Goal: Task Accomplishment & Management: Complete application form

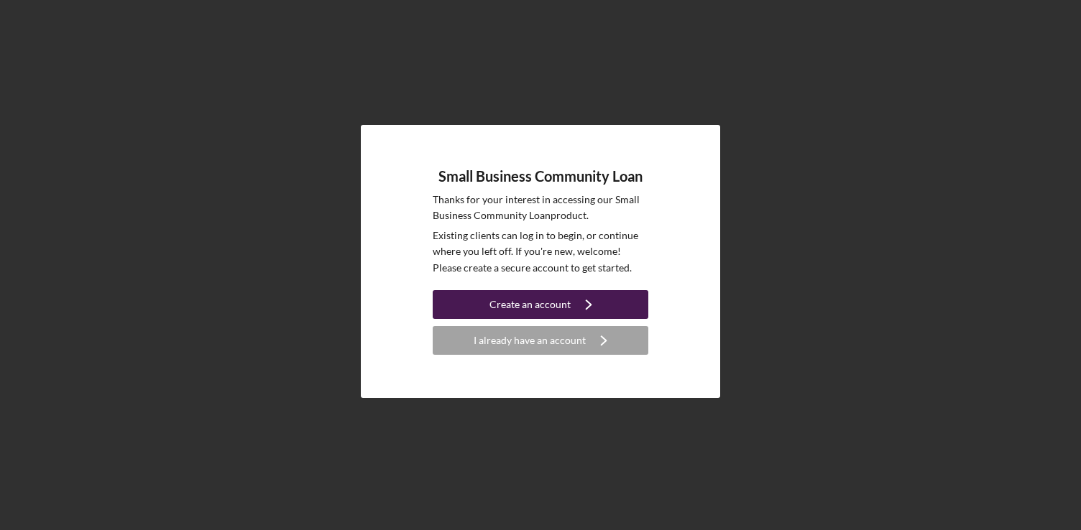
click at [527, 315] on div "Create an account" at bounding box center [530, 304] width 81 height 29
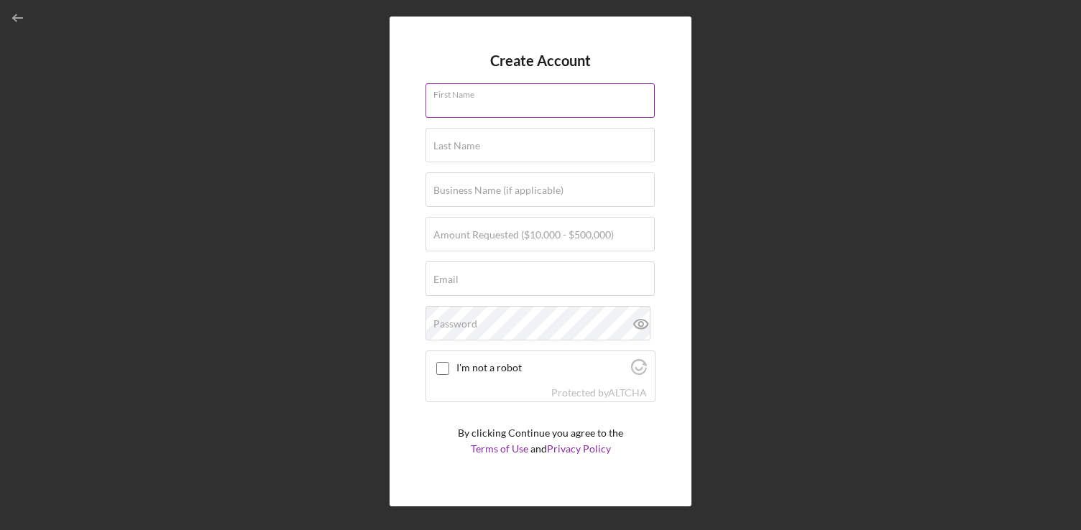
click at [495, 106] on input "First Name" at bounding box center [540, 100] width 229 height 35
type input "[PERSON_NAME]"
type input "[PERSON_NAME][EMAIL_ADDRESS][DOMAIN_NAME]"
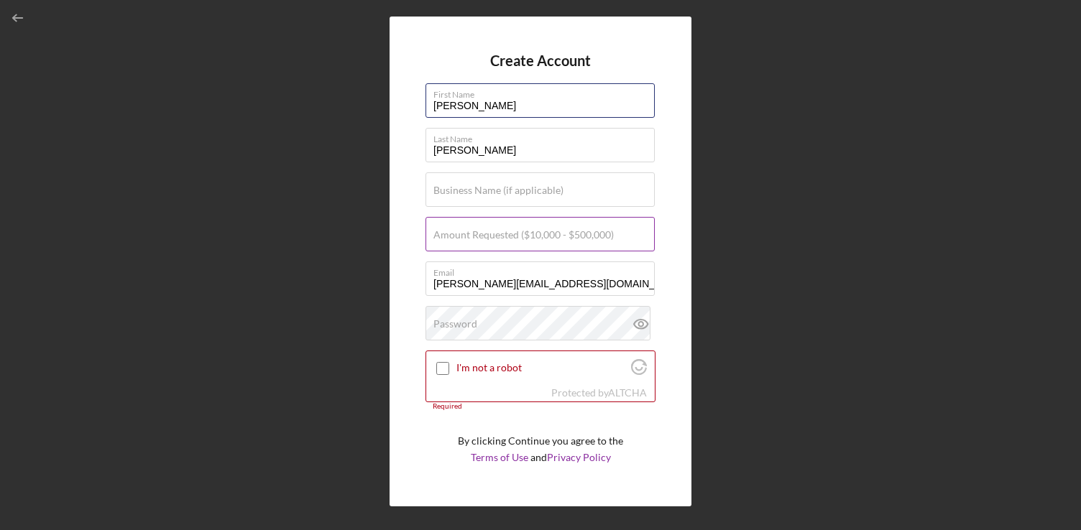
scroll to position [37, 0]
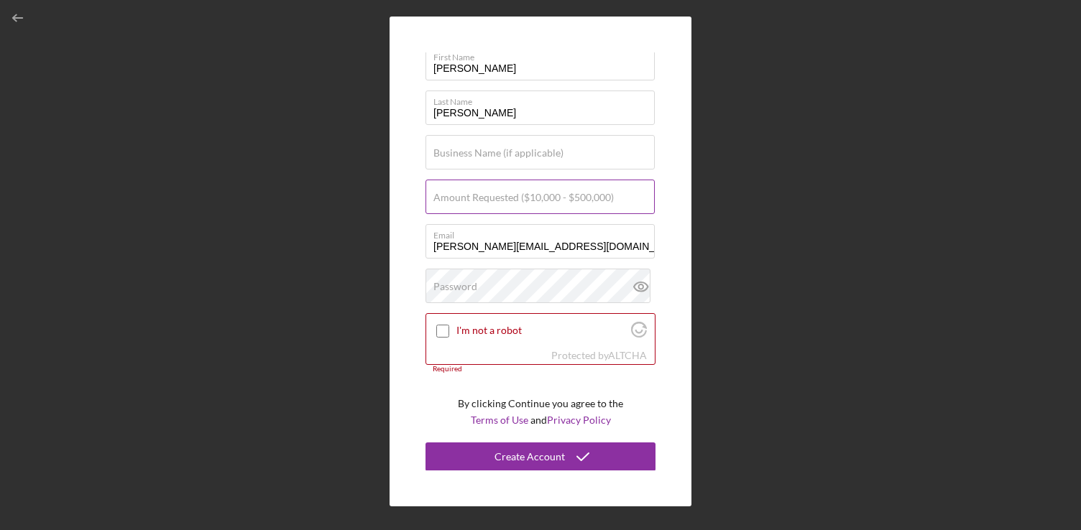
click at [520, 198] on label "Amount Requested ($10,000 - $500,000)" at bounding box center [523, 198] width 180 height 12
click at [520, 198] on input "Amount Requested ($10,000 - $500,000)" at bounding box center [540, 197] width 229 height 35
type input "$140,000"
click at [439, 330] on input "I'm not a robot" at bounding box center [442, 331] width 13 height 13
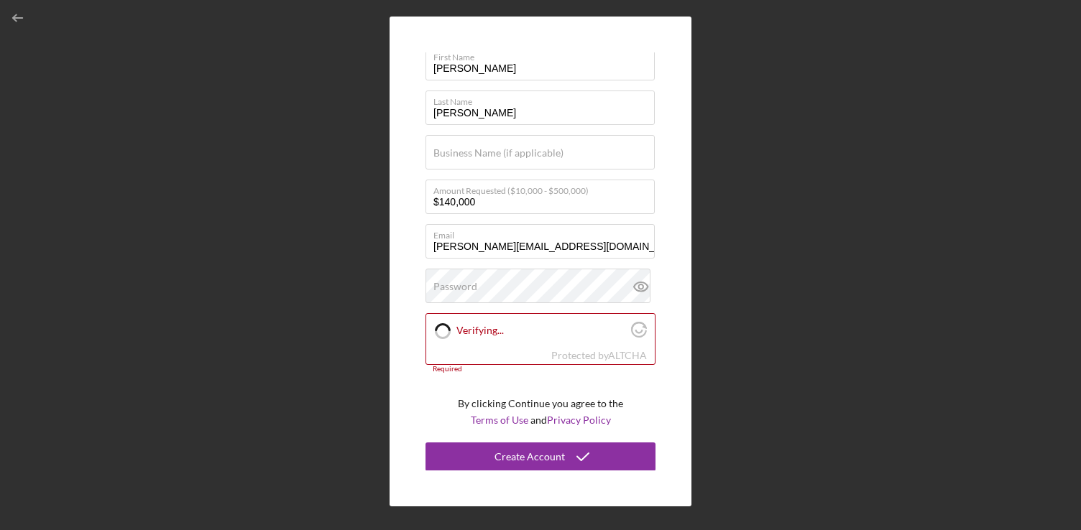
checkbox input "true"
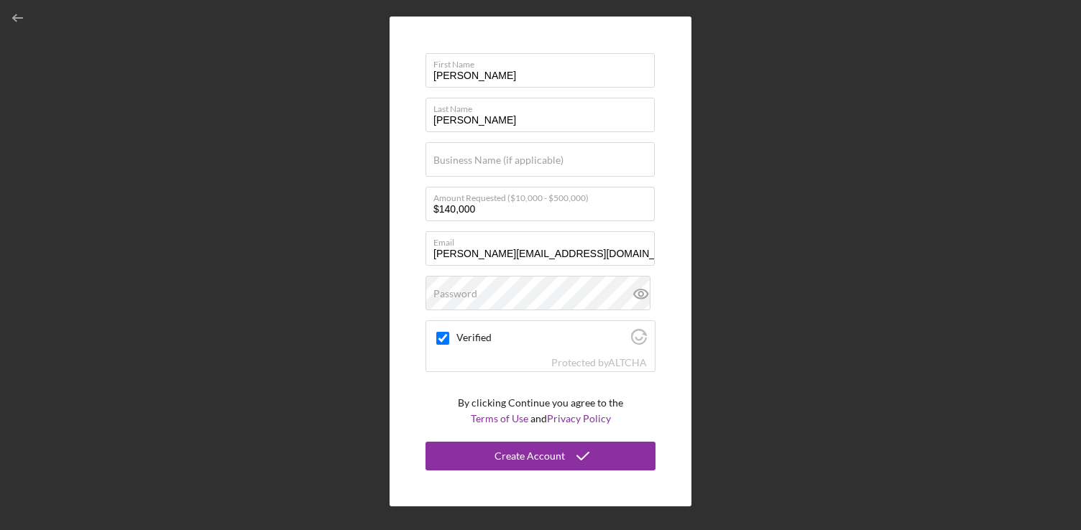
scroll to position [29, 0]
click at [523, 165] on label "Business Name (if applicable)" at bounding box center [498, 161] width 130 height 12
click at [523, 165] on input "Business Name (if applicable)" at bounding box center [540, 160] width 229 height 35
paste input "[PERSON_NAME] Plumbing."
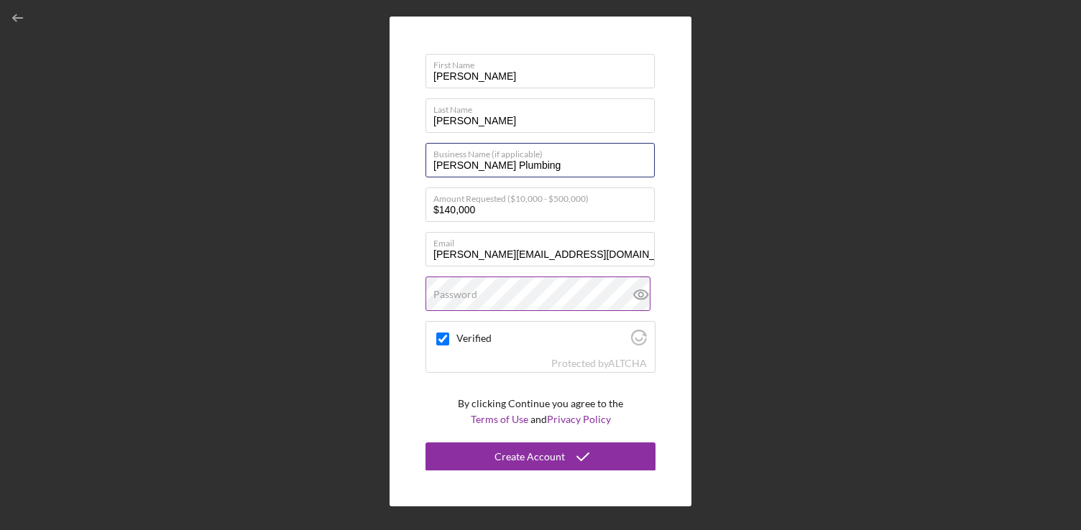
type input "[PERSON_NAME] Plumbing"
click at [475, 292] on label "Password" at bounding box center [455, 295] width 44 height 12
click at [382, 340] on div "Create Account First Name [PERSON_NAME] Last Name [PERSON_NAME] Business Name (…" at bounding box center [540, 261] width 1067 height 523
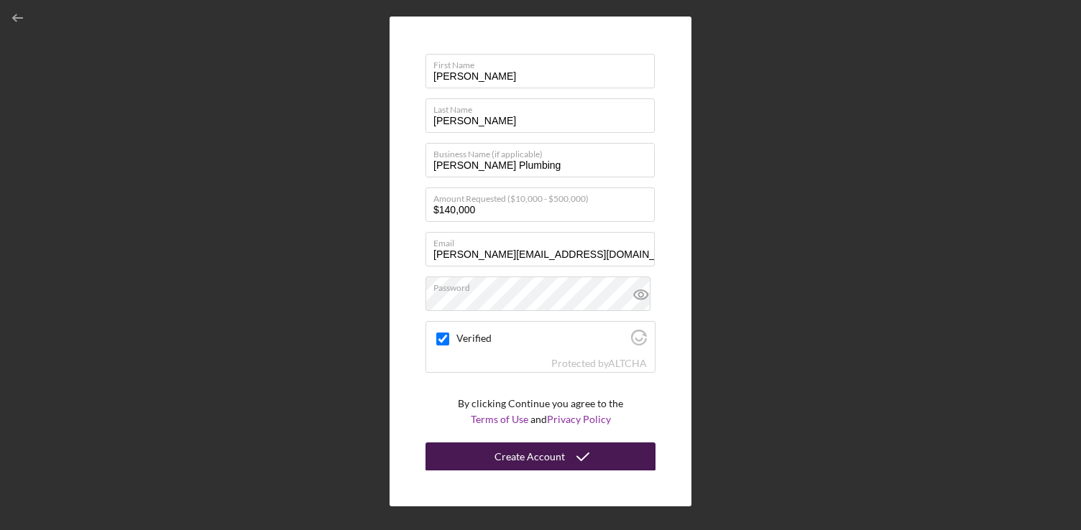
click at [475, 454] on button "Create Account" at bounding box center [541, 457] width 230 height 29
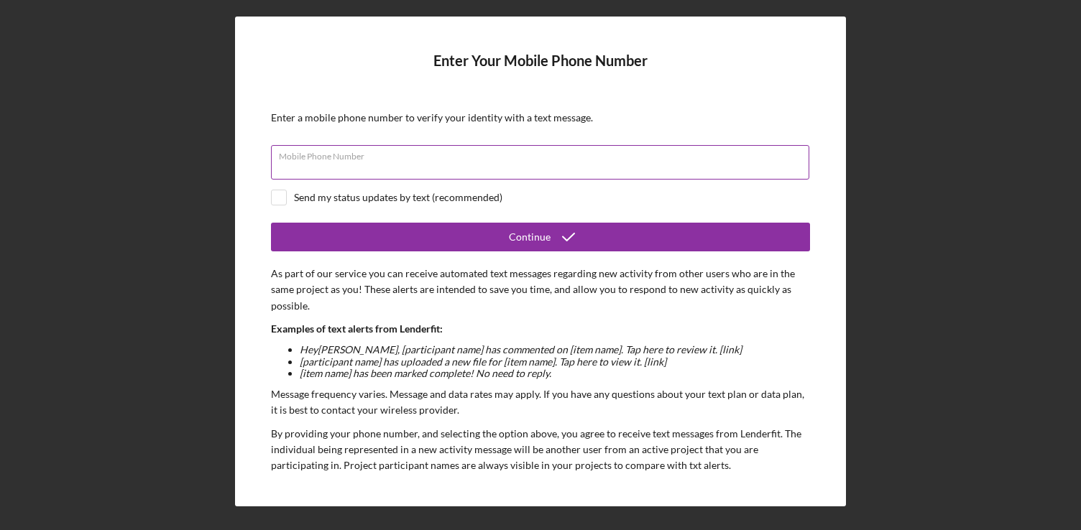
click at [412, 161] on input "Mobile Phone Number" at bounding box center [540, 162] width 538 height 35
type input "[PHONE_NUMBER]"
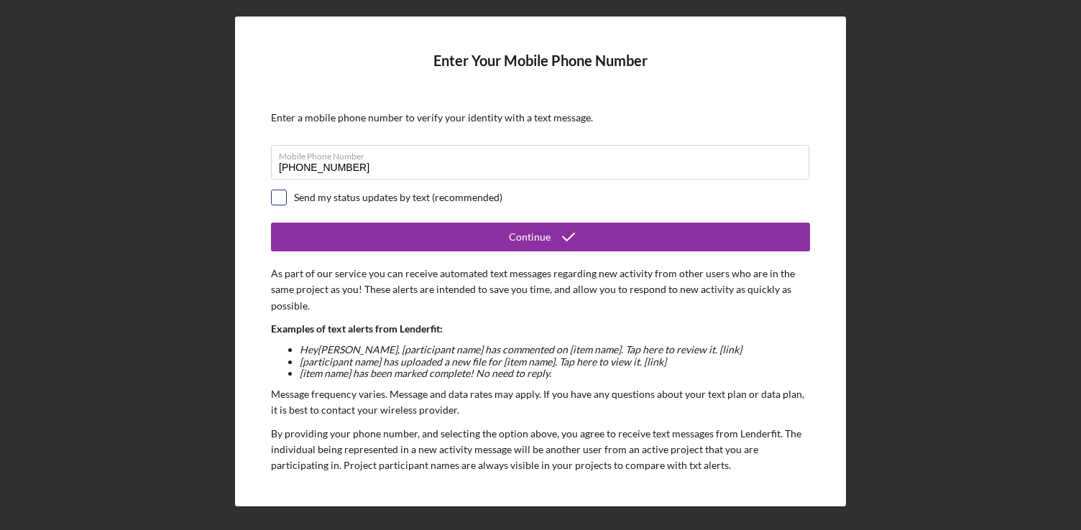
click at [280, 197] on input "checkbox" at bounding box center [279, 197] width 14 height 14
checkbox input "true"
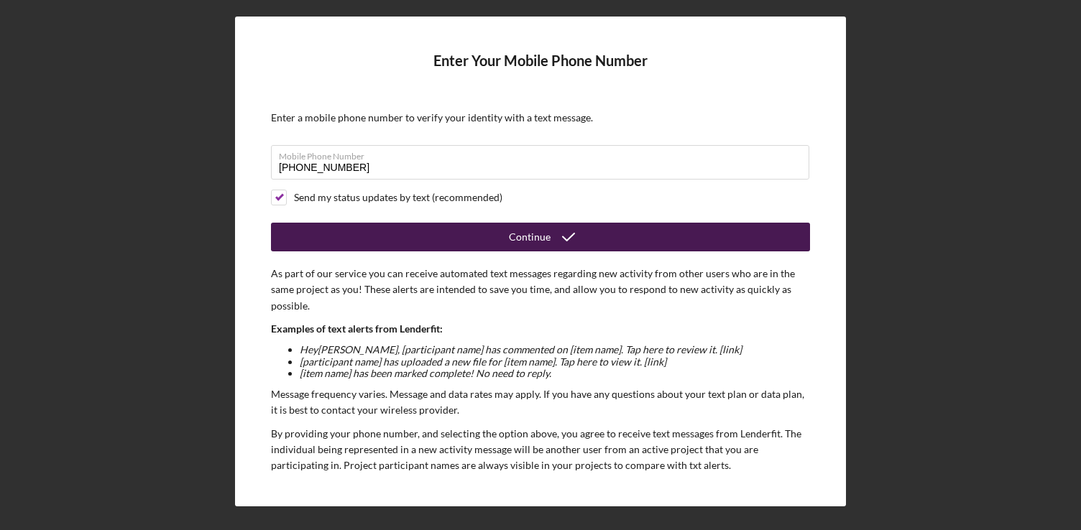
click at [391, 238] on button "Continue" at bounding box center [540, 237] width 539 height 29
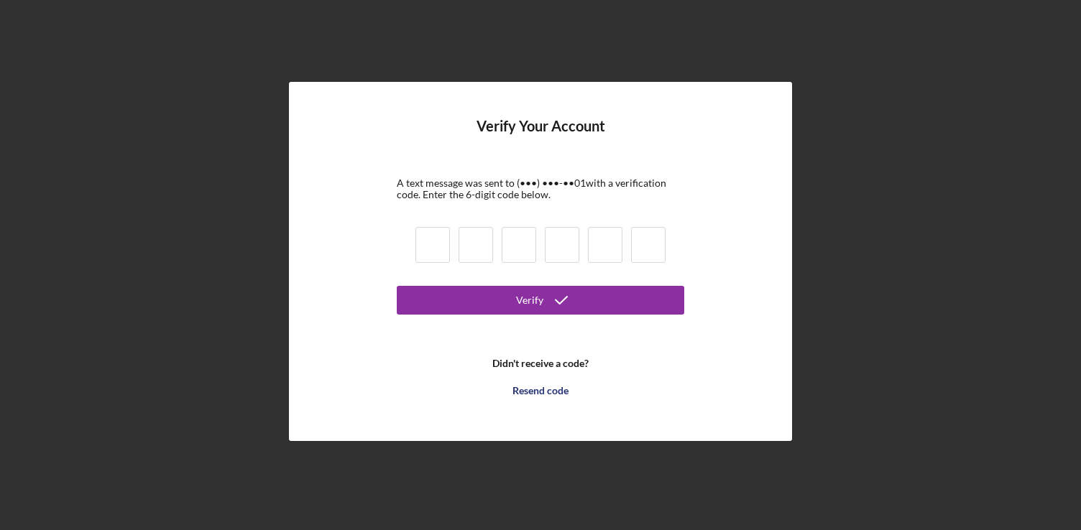
click at [430, 238] on input at bounding box center [432, 245] width 35 height 36
type input "3"
type input "6"
type input "8"
type input "1"
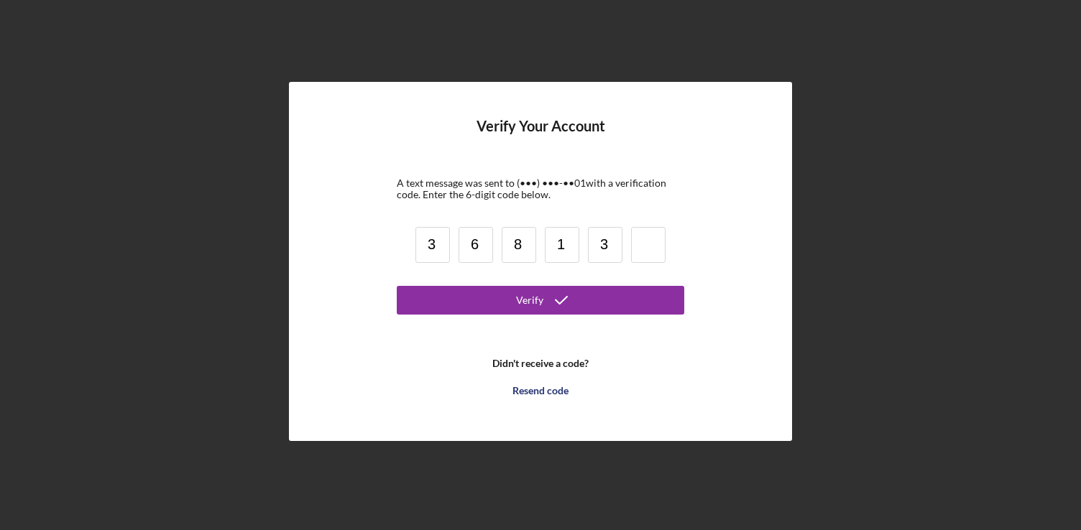
type input "3"
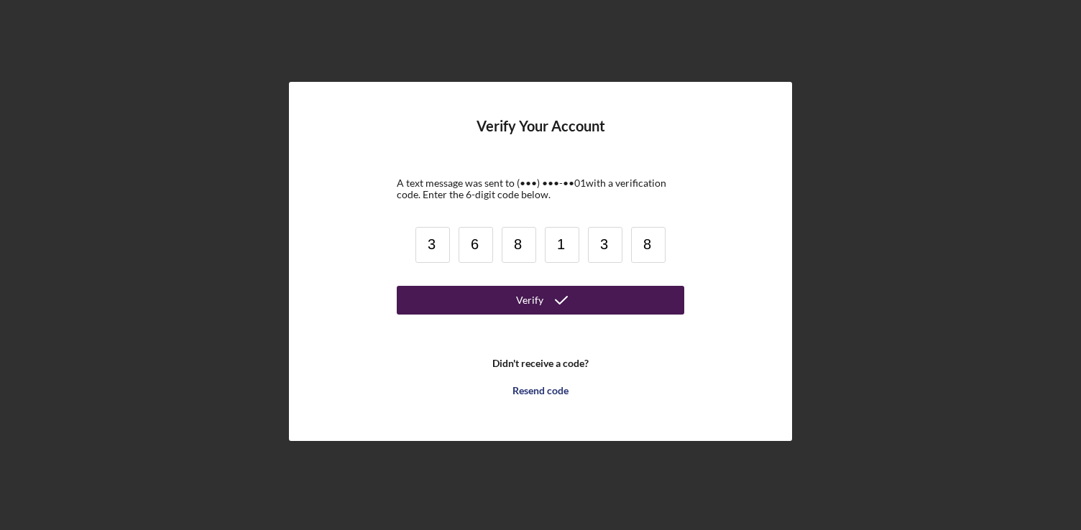
type input "8"
click at [428, 309] on button "Verify" at bounding box center [541, 300] width 288 height 29
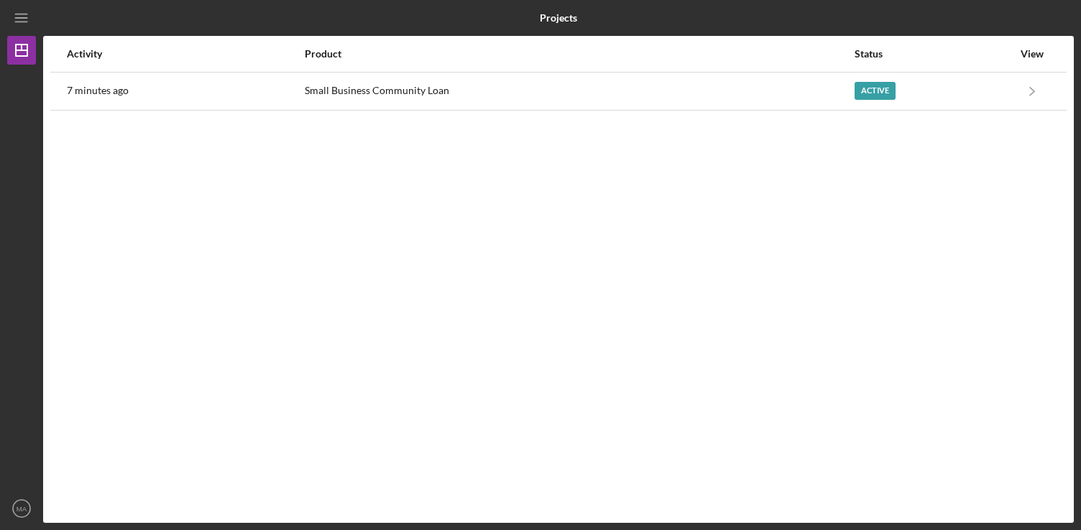
click at [727, 147] on div "Activity Product Status View 7 minutes ago Small Business Community Loan Active…" at bounding box center [558, 279] width 1031 height 487
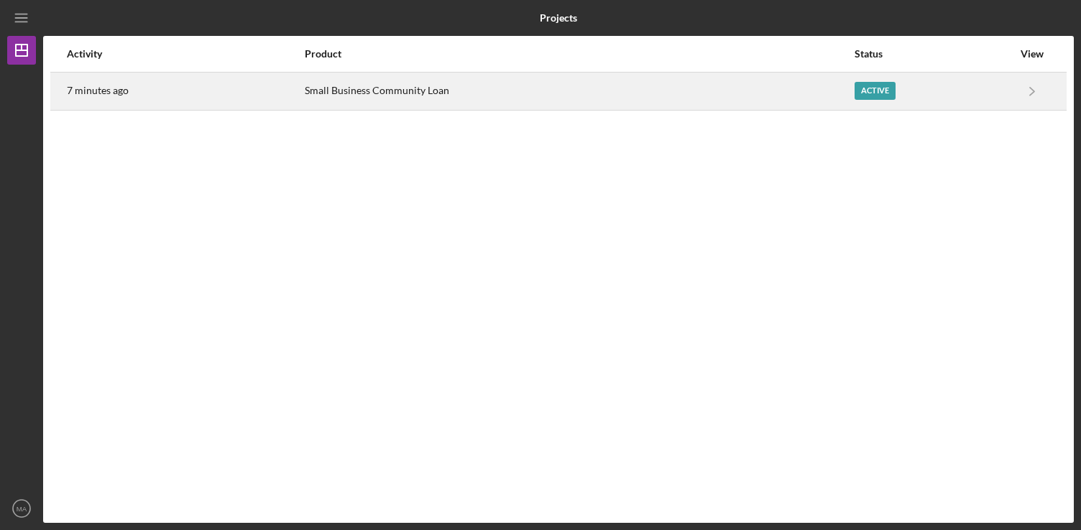
click at [431, 91] on div "Small Business Community Loan" at bounding box center [579, 91] width 548 height 36
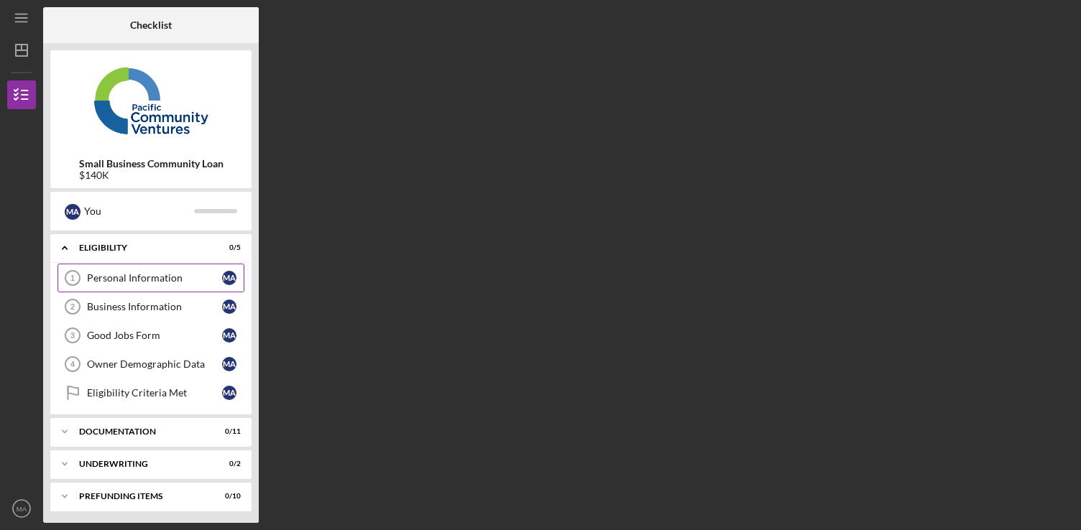
scroll to position [3, 0]
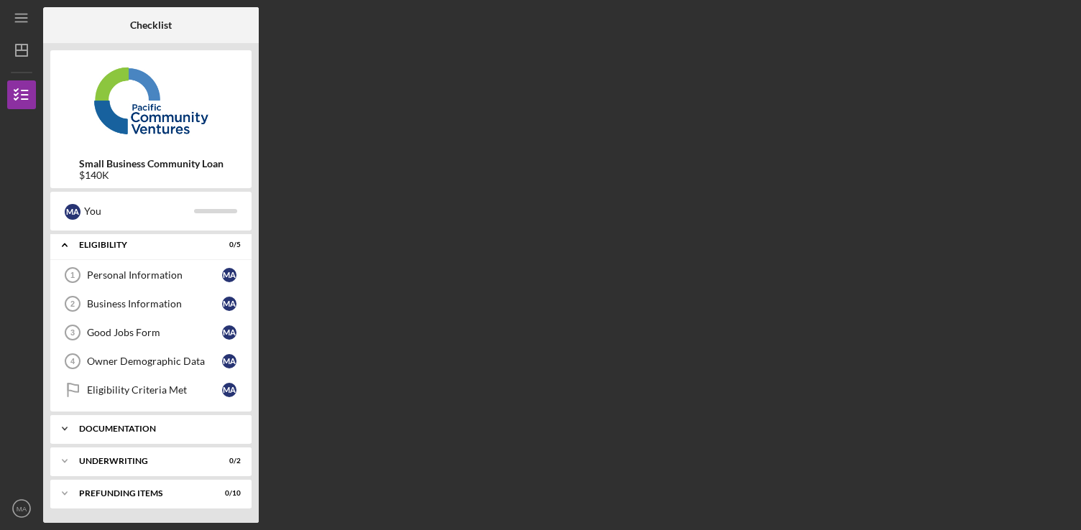
click at [118, 426] on div "Documentation" at bounding box center [156, 429] width 155 height 9
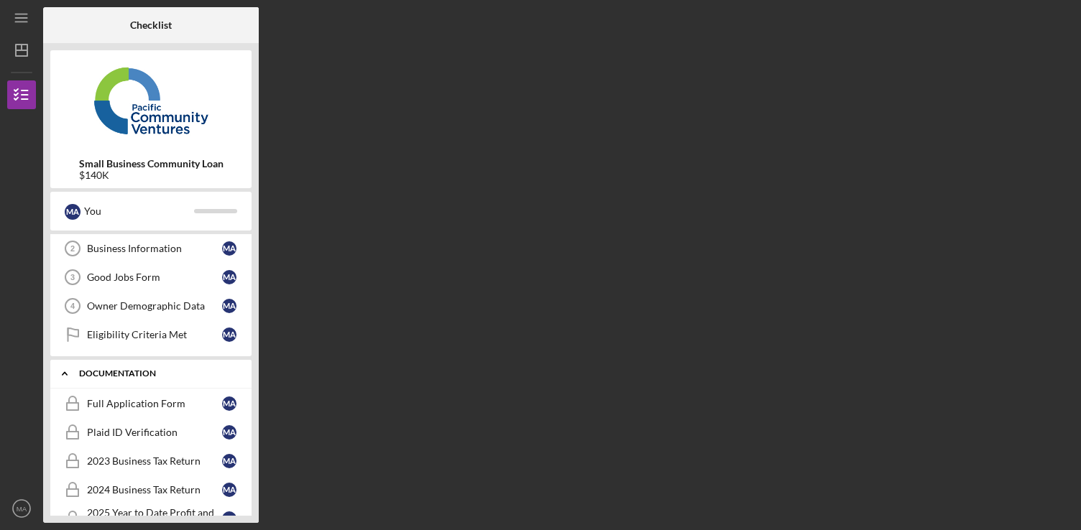
scroll to position [63, 0]
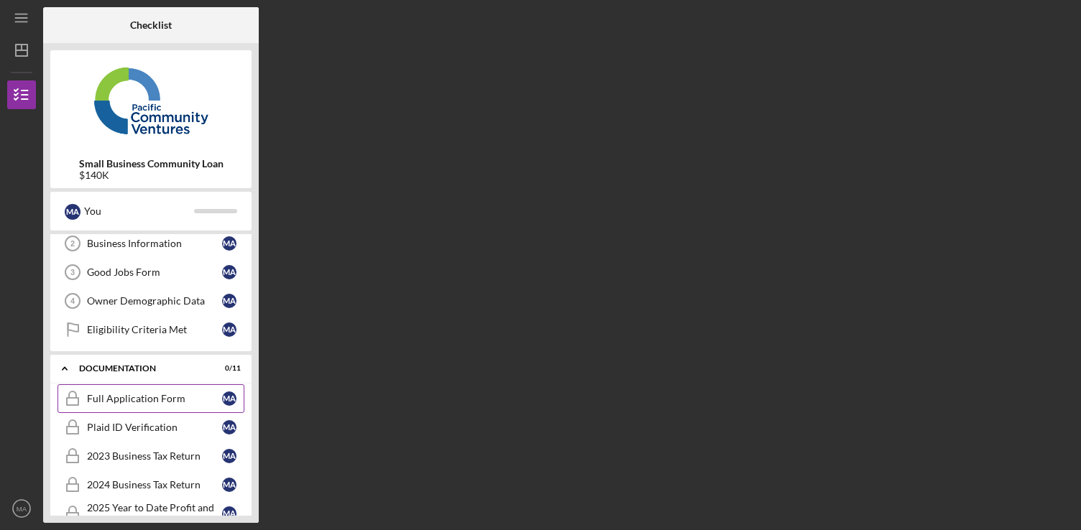
click at [161, 411] on link "Full Application Form Full Application Form M A" at bounding box center [151, 399] width 187 height 29
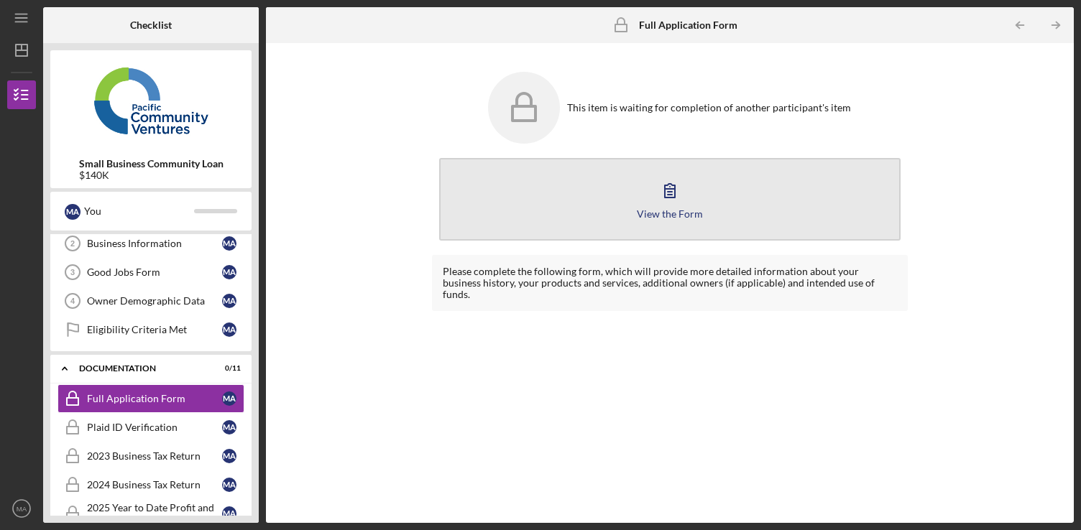
click at [658, 179] on icon "button" at bounding box center [670, 191] width 36 height 36
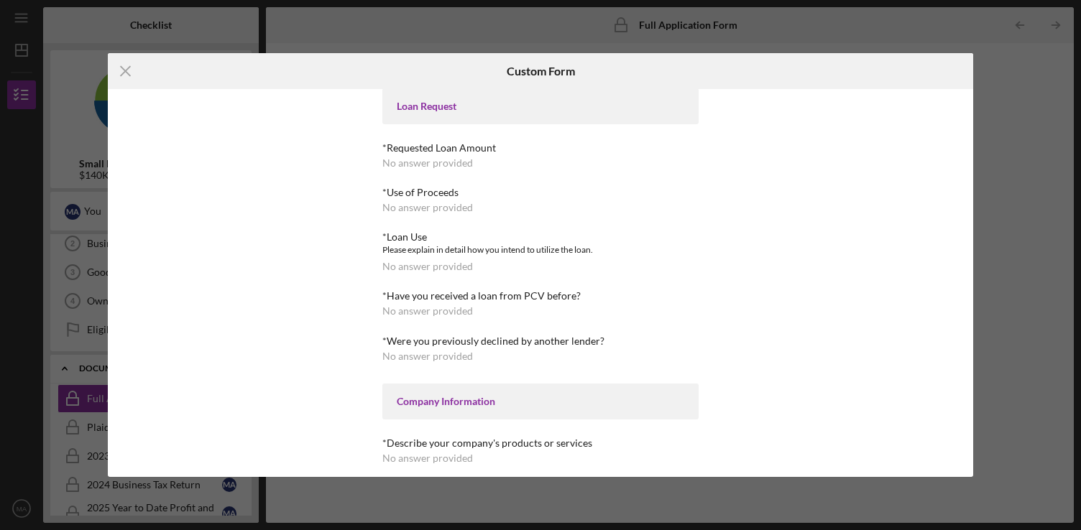
scroll to position [7, 0]
click at [469, 159] on div "*Requested Loan Amount No answer provided" at bounding box center [540, 156] width 316 height 27
click at [438, 203] on div "No answer provided" at bounding box center [427, 209] width 91 height 12
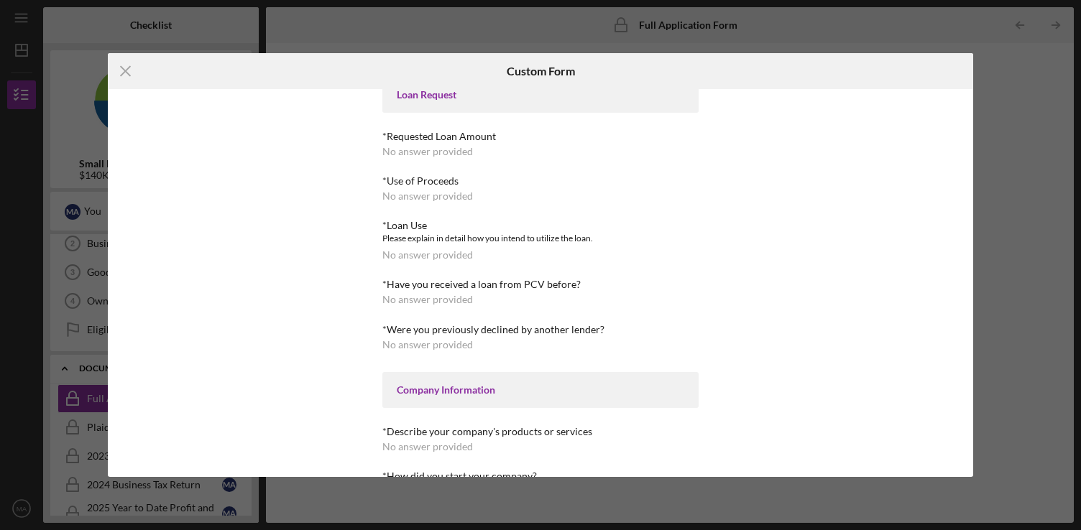
scroll to position [0, 0]
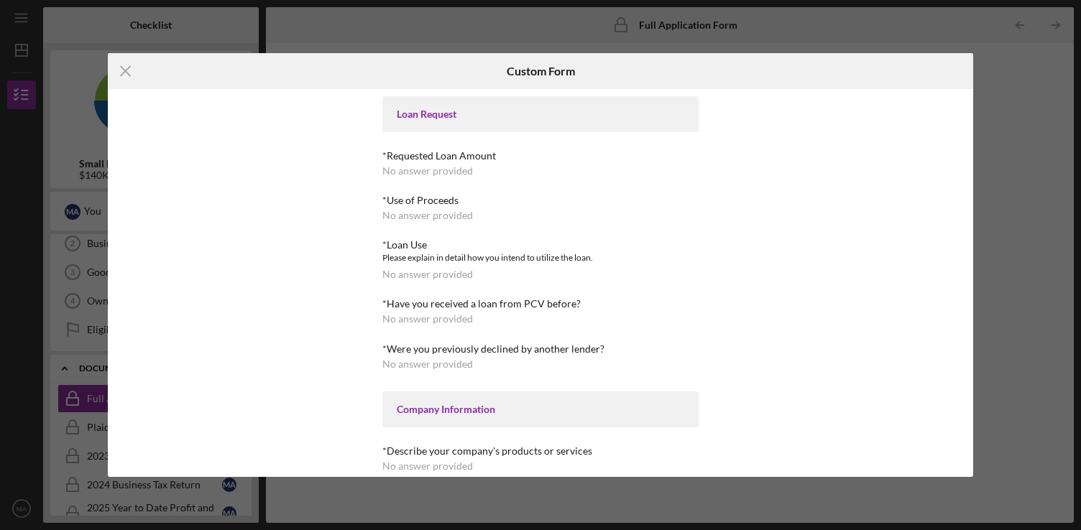
click at [468, 116] on div "Loan Request" at bounding box center [541, 115] width 288 height 12
click at [443, 114] on div "Loan Request" at bounding box center [541, 115] width 288 height 12
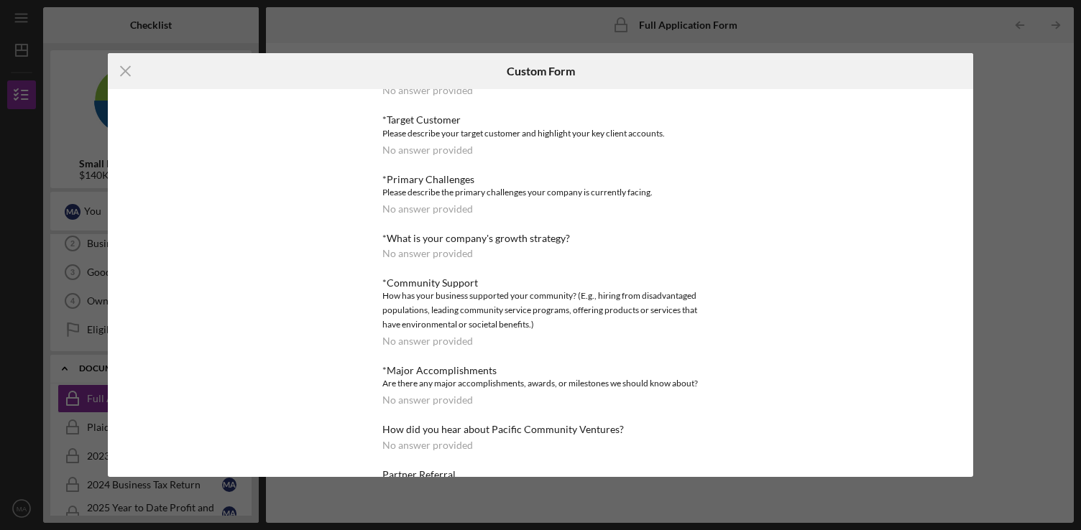
scroll to position [559, 0]
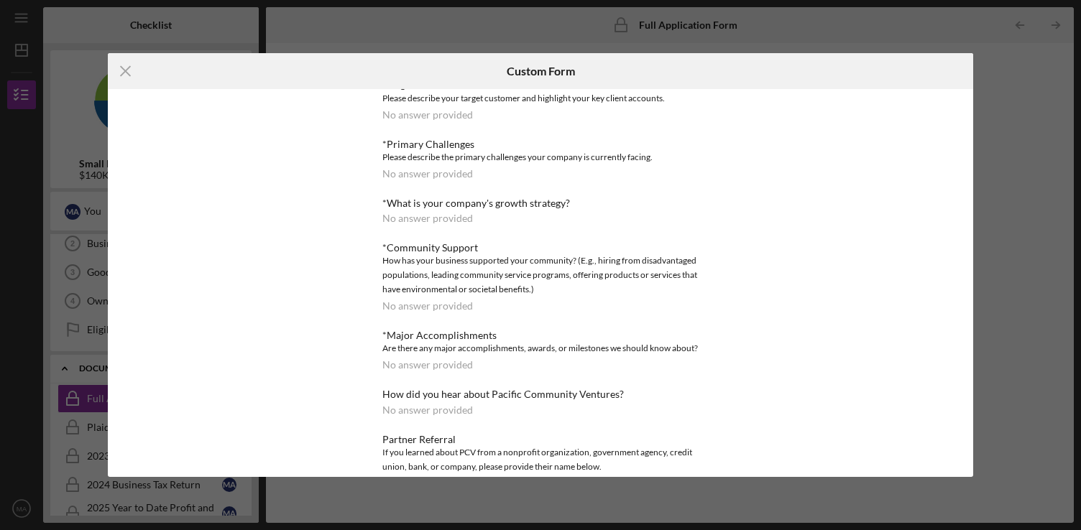
click at [449, 179] on div "No answer provided" at bounding box center [427, 174] width 91 height 12
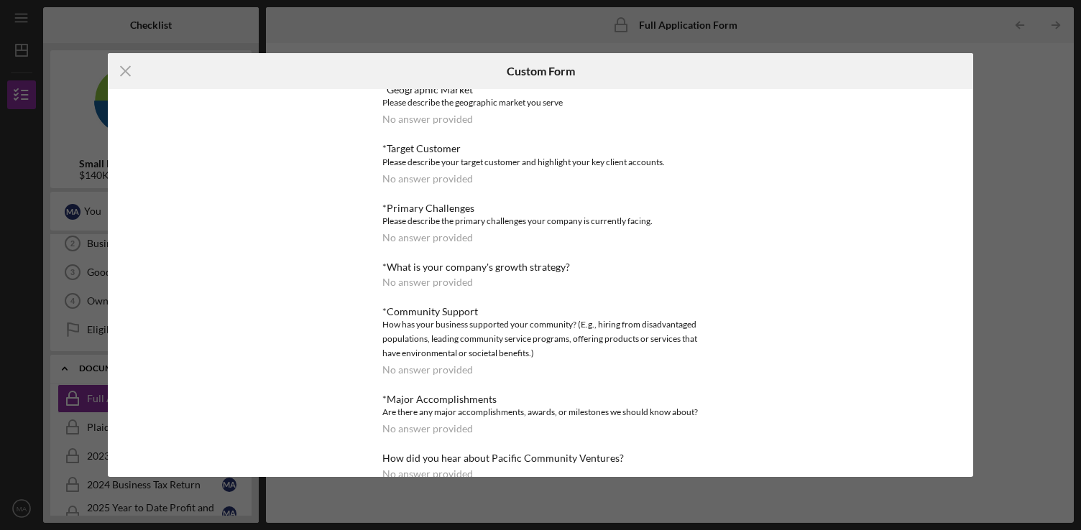
scroll to position [490, 0]
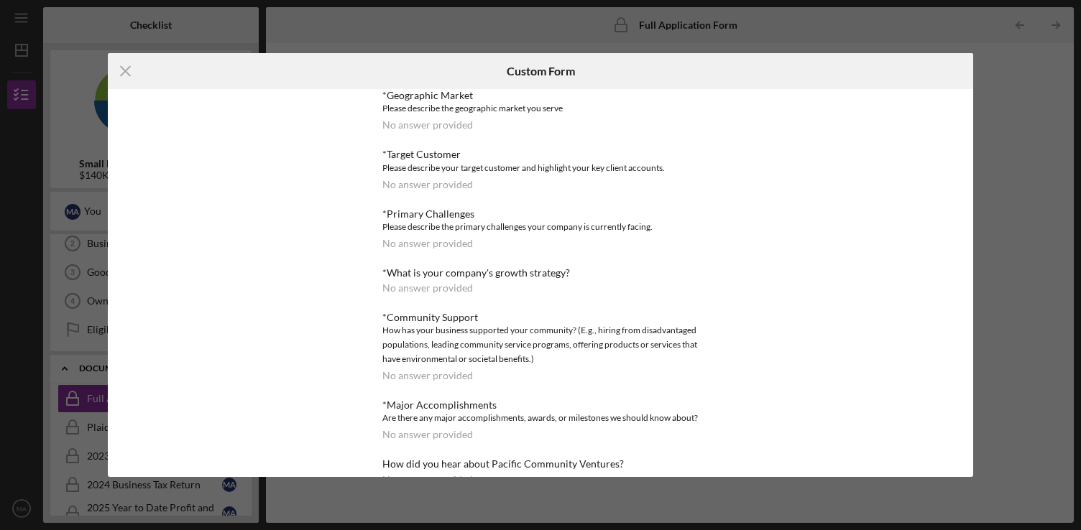
click at [444, 190] on div "No answer provided" at bounding box center [427, 185] width 91 height 12
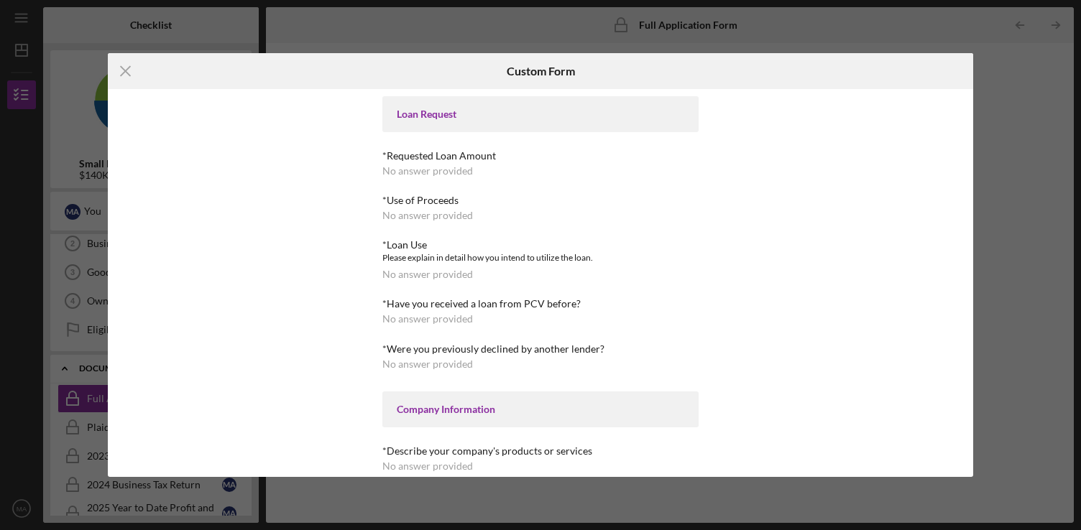
scroll to position [0, 0]
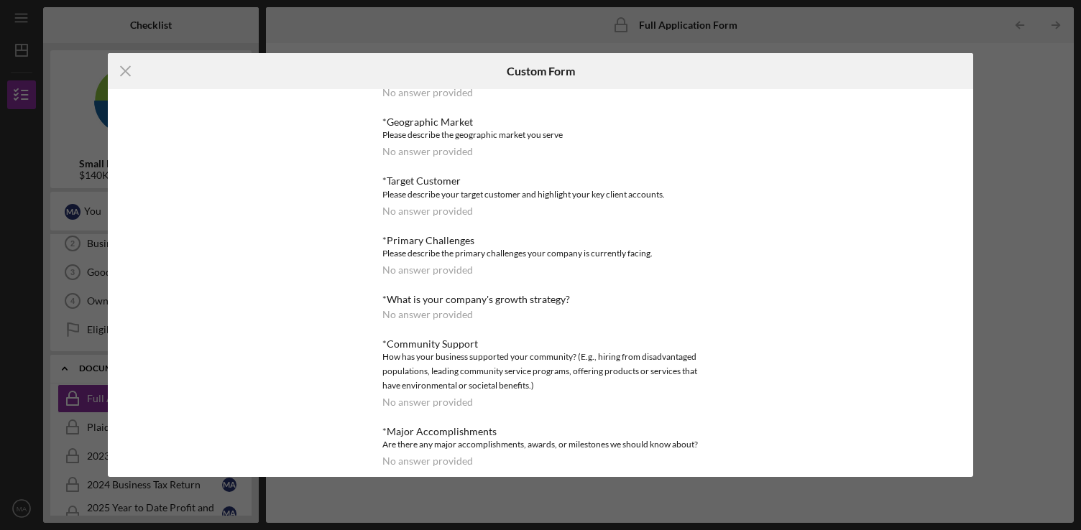
scroll to position [799, 0]
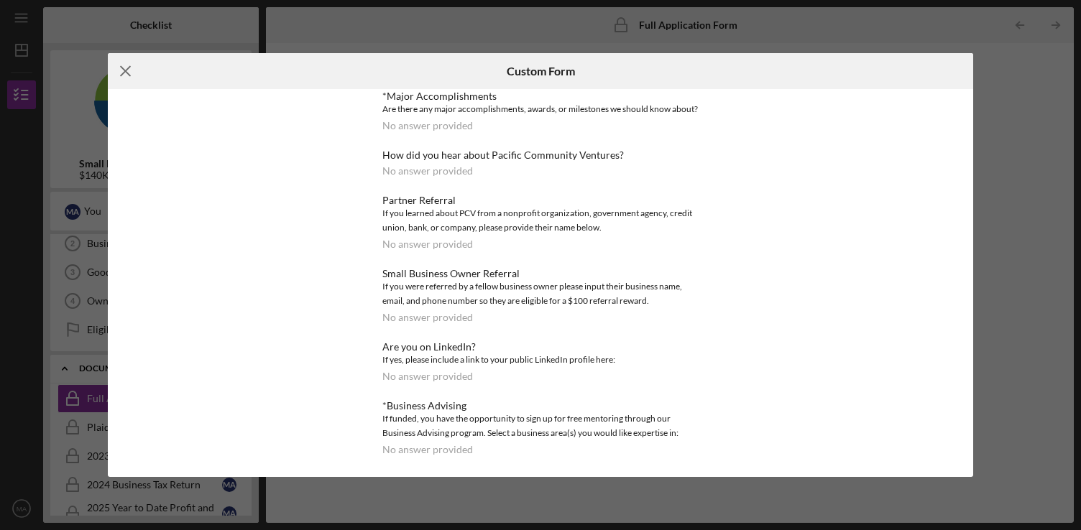
click at [122, 68] on line at bounding box center [125, 70] width 9 height 9
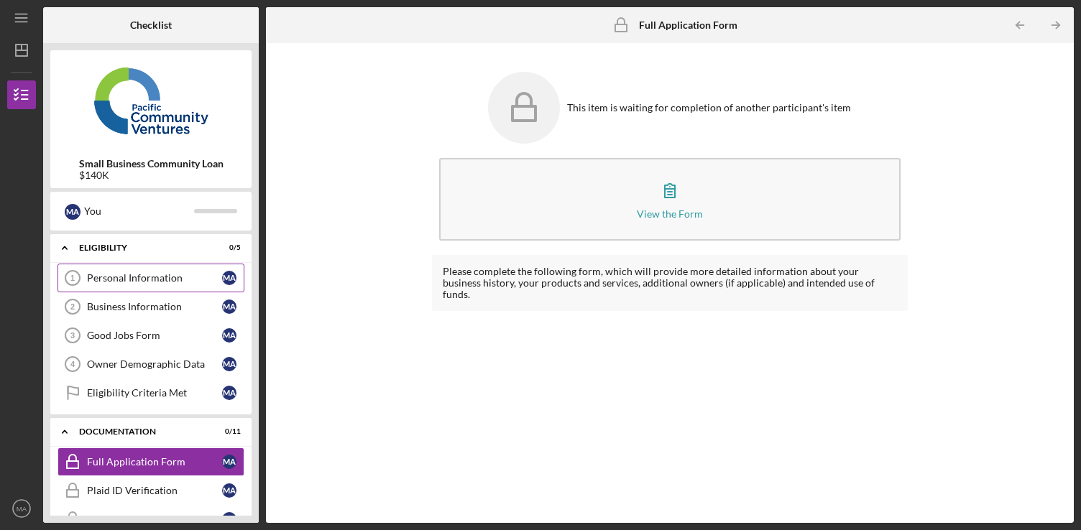
click at [183, 285] on link "Personal Information 1 Personal Information M A" at bounding box center [151, 278] width 187 height 29
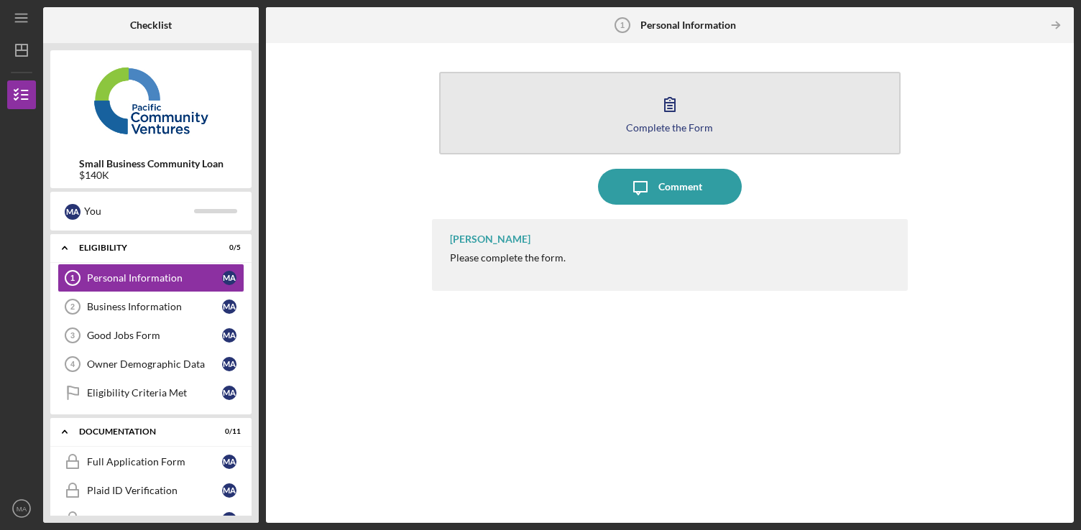
click at [605, 138] on button "Complete the Form Form" at bounding box center [669, 113] width 461 height 83
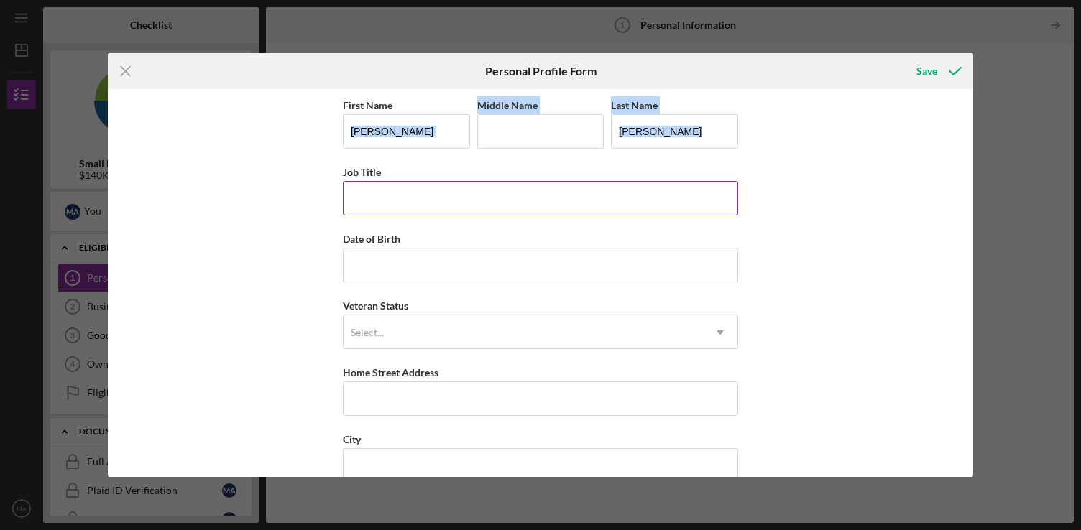
drag, startPoint x: 454, startPoint y: 160, endPoint x: 401, endPoint y: 193, distance: 62.6
click at [401, 193] on div "First Name [PERSON_NAME] Middle Name Last Name [PERSON_NAME] Job Title Date of …" at bounding box center [540, 364] width 395 height 536
click at [396, 202] on input "Job Title" at bounding box center [540, 198] width 395 height 35
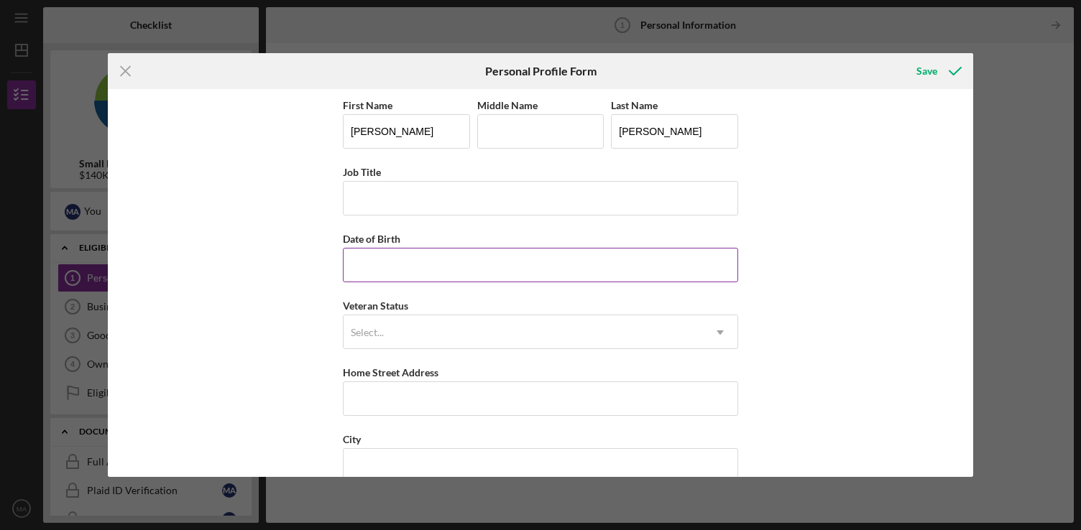
click at [387, 269] on input "Date of Birth" at bounding box center [540, 265] width 395 height 35
click at [390, 275] on input "10/04/yyyy" at bounding box center [540, 265] width 395 height 35
type input "[DATE]"
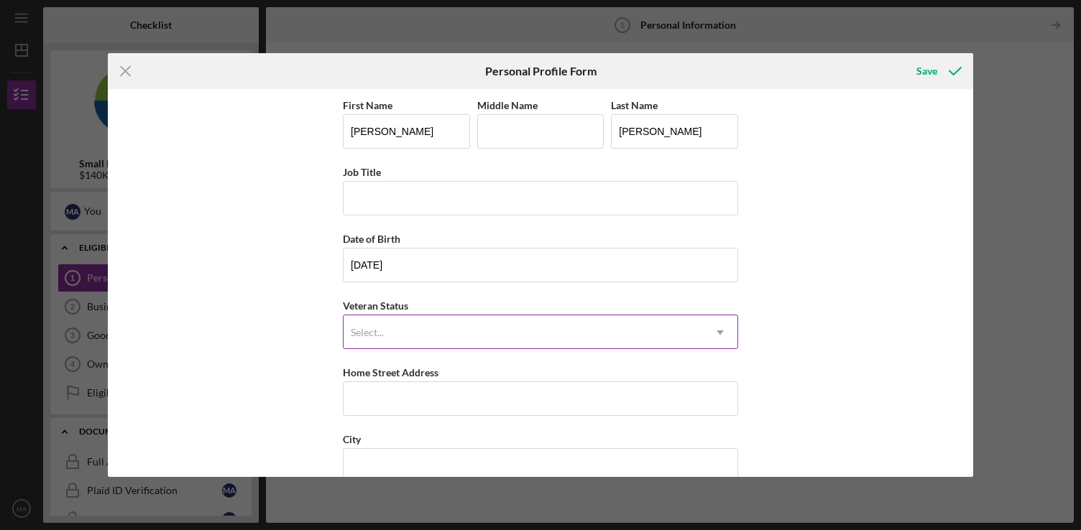
click at [384, 326] on div "Select..." at bounding box center [523, 332] width 359 height 33
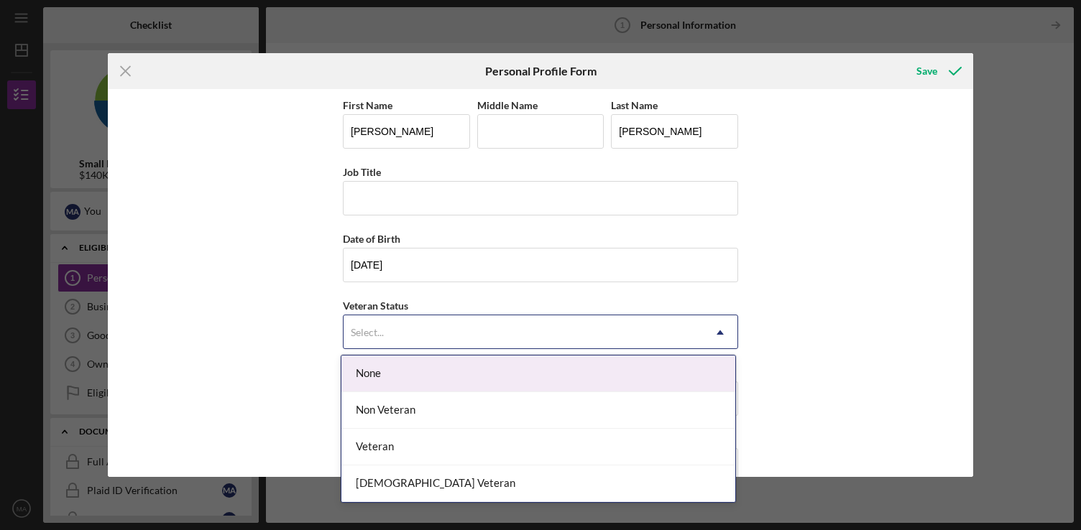
click at [383, 374] on div "None" at bounding box center [538, 374] width 394 height 37
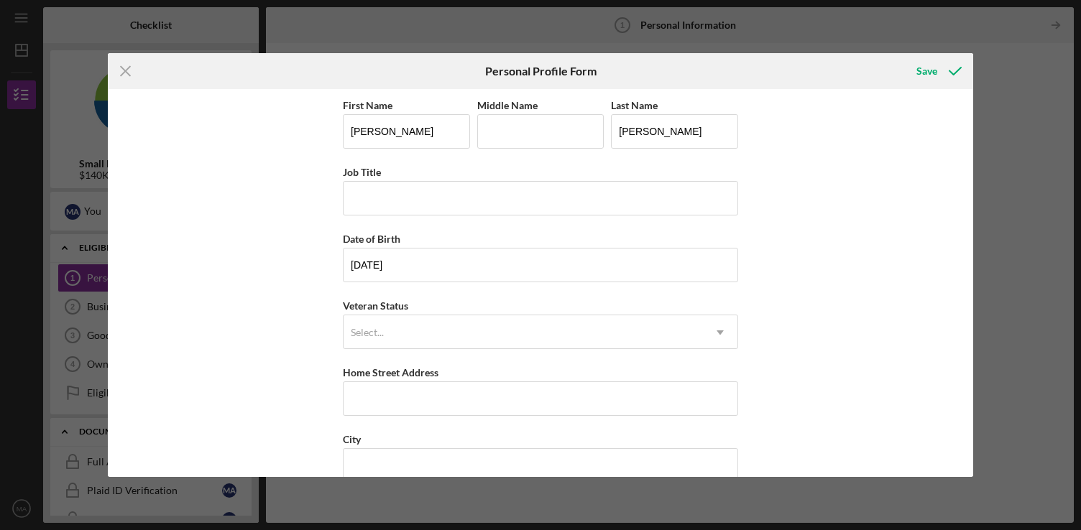
click at [383, 374] on label "Home Street Address" at bounding box center [391, 373] width 96 height 12
click at [383, 382] on input "Home Street Address" at bounding box center [540, 399] width 395 height 35
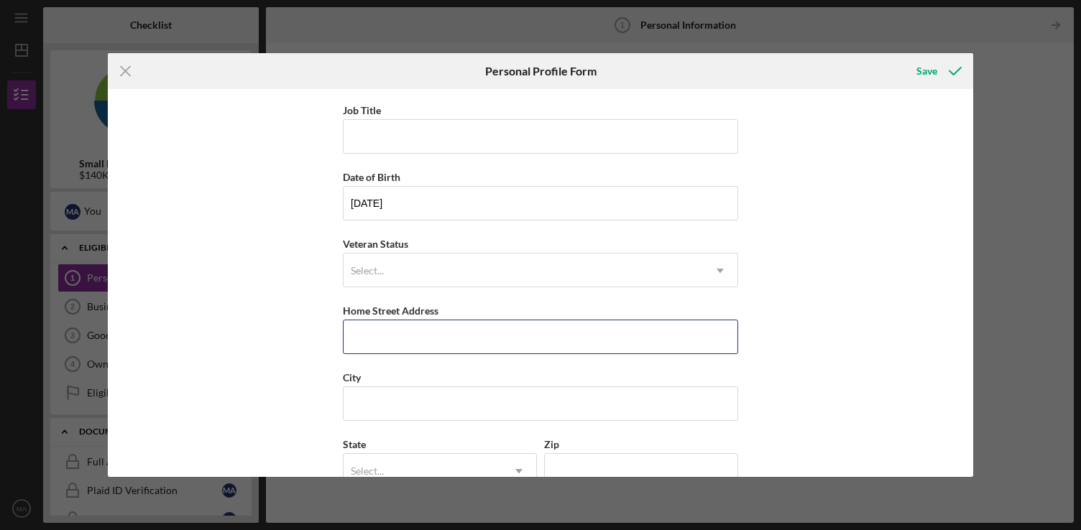
scroll to position [66, 0]
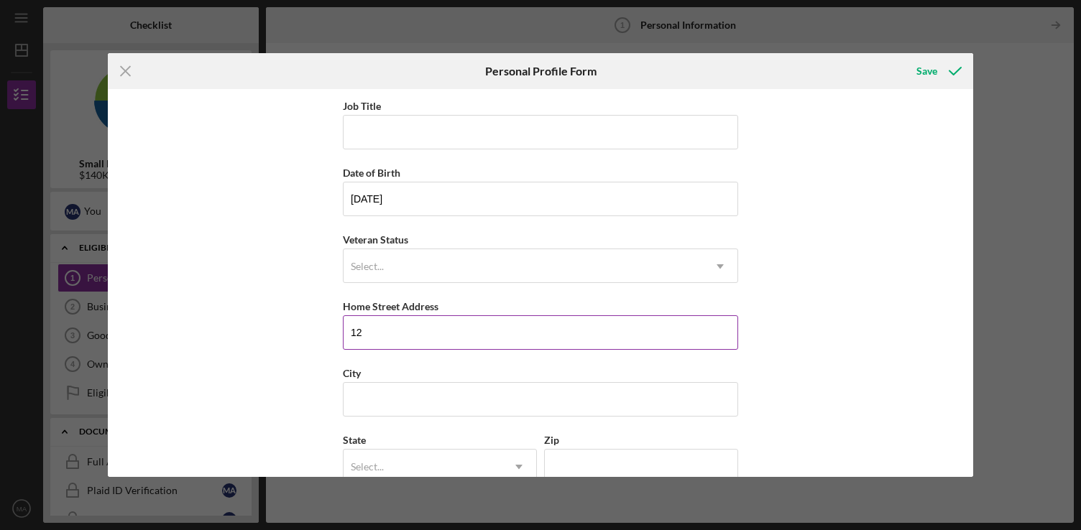
type input "[STREET_ADDRESS][PERSON_NAME]"
type input "[GEOGRAPHIC_DATA]"
type input "CA"
type input "95945"
type input "[GEOGRAPHIC_DATA]"
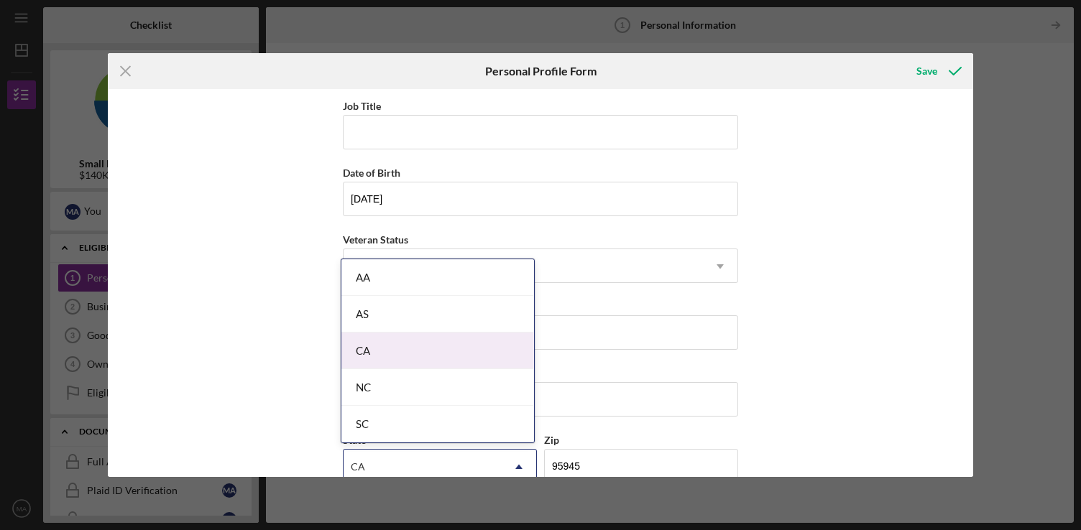
click at [430, 352] on div "CA" at bounding box center [437, 351] width 193 height 37
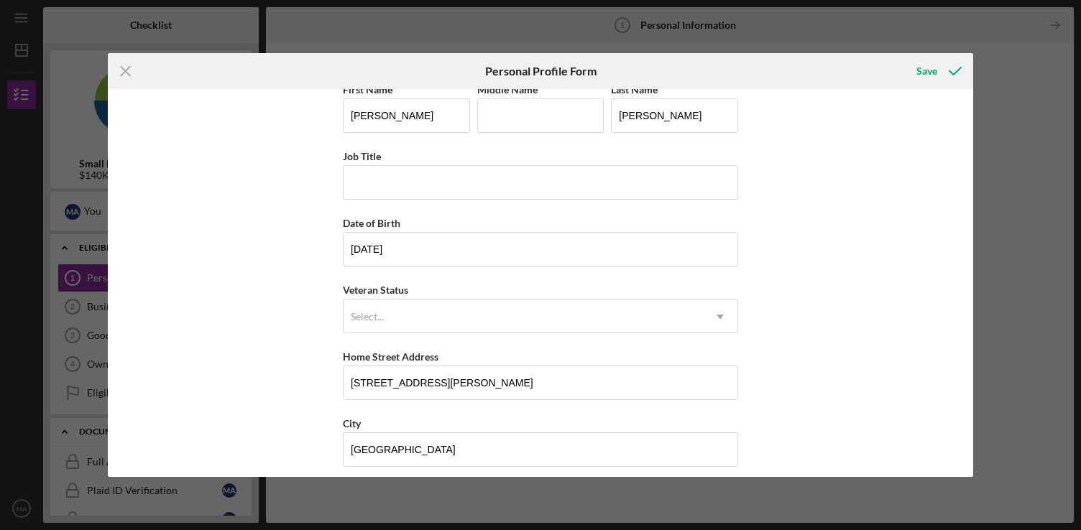
scroll to position [0, 0]
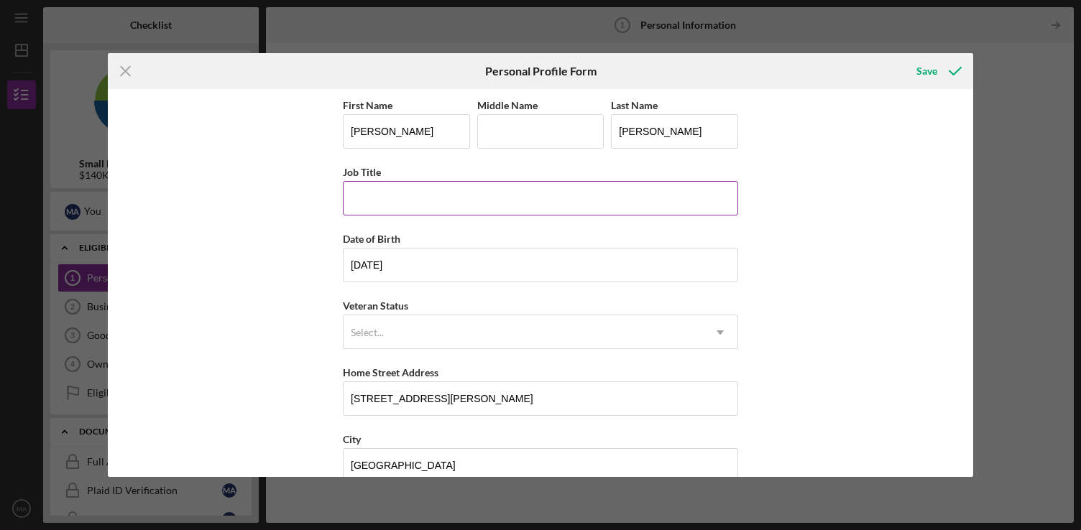
click at [443, 188] on input "Job Title" at bounding box center [540, 198] width 395 height 35
type input "S"
click at [398, 195] on input "Job Title" at bounding box center [540, 198] width 395 height 35
paste input "Business Systems Analyst"
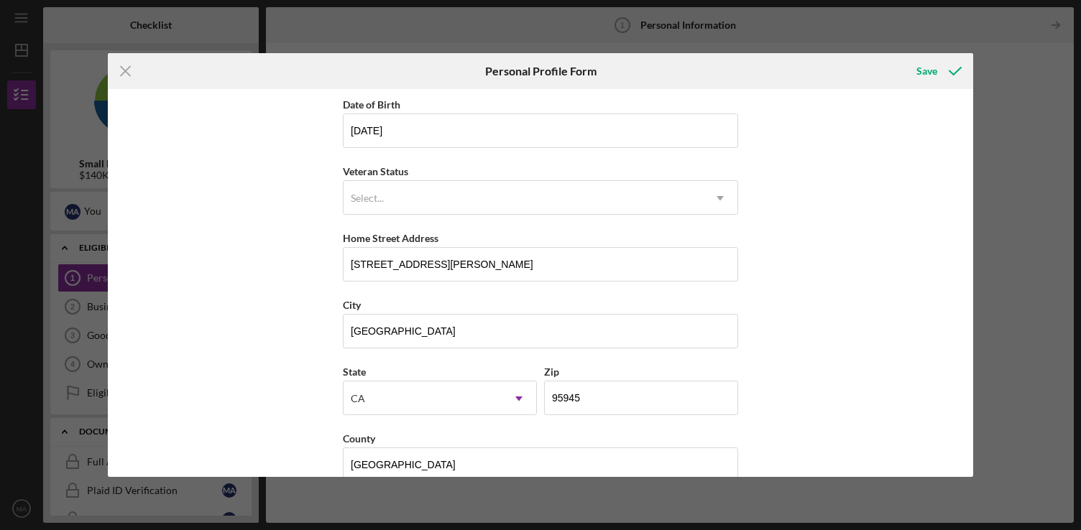
scroll to position [161, 0]
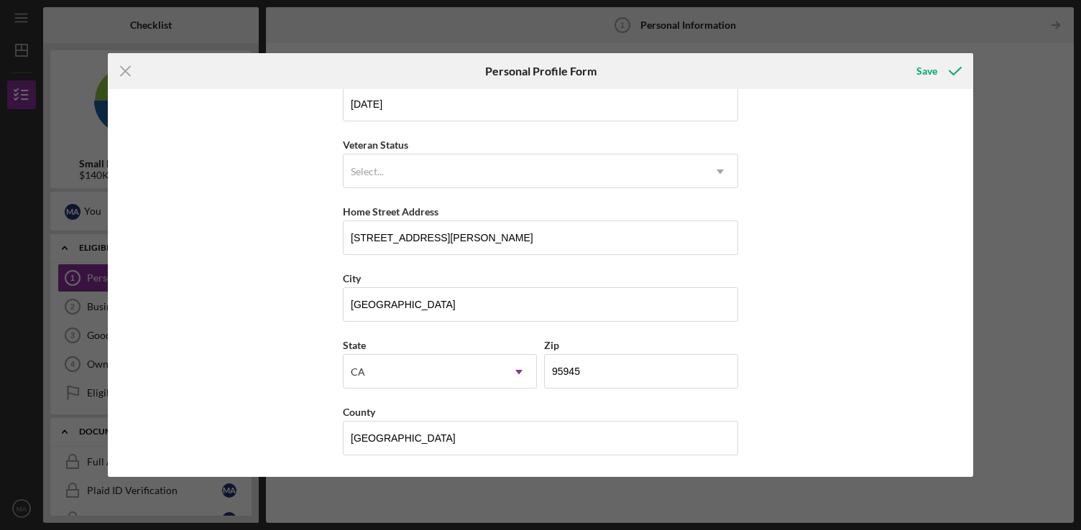
type input "Business Systems Analyst"
click at [810, 425] on div "First Name [PERSON_NAME] Middle Name Last Name [PERSON_NAME] Job Title Business…" at bounding box center [540, 283] width 865 height 388
click at [803, 417] on div "First Name [PERSON_NAME] Middle Name Last Name [PERSON_NAME] Job Title Business…" at bounding box center [540, 283] width 865 height 388
click at [923, 70] on div "Save" at bounding box center [926, 71] width 21 height 29
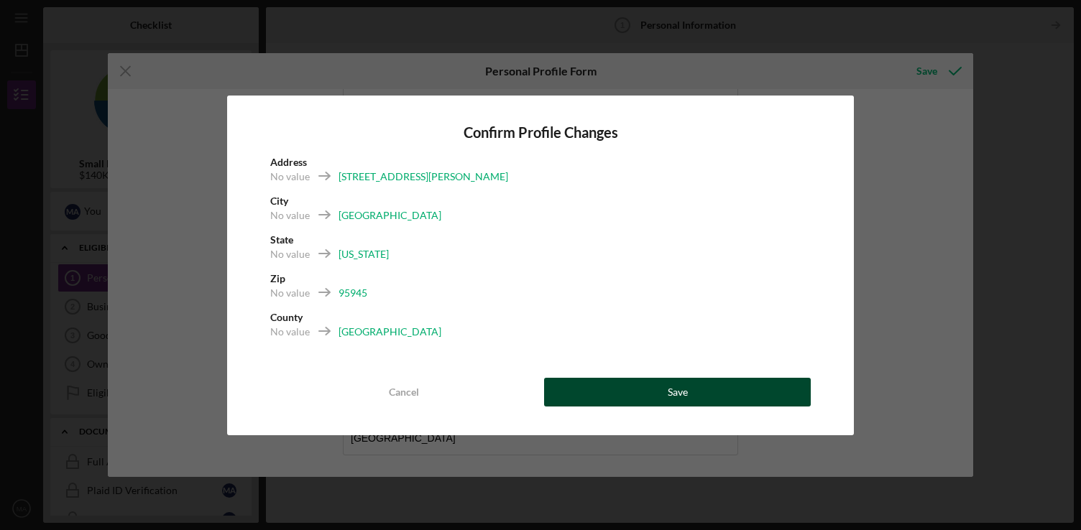
click at [608, 381] on button "Save" at bounding box center [677, 392] width 267 height 29
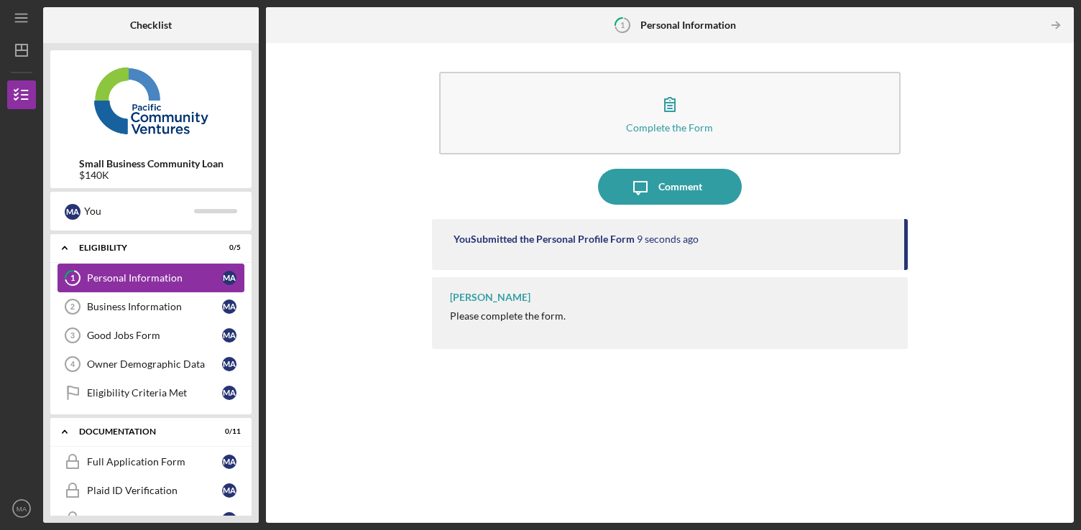
click at [178, 278] on div "Personal Information" at bounding box center [154, 278] width 135 height 12
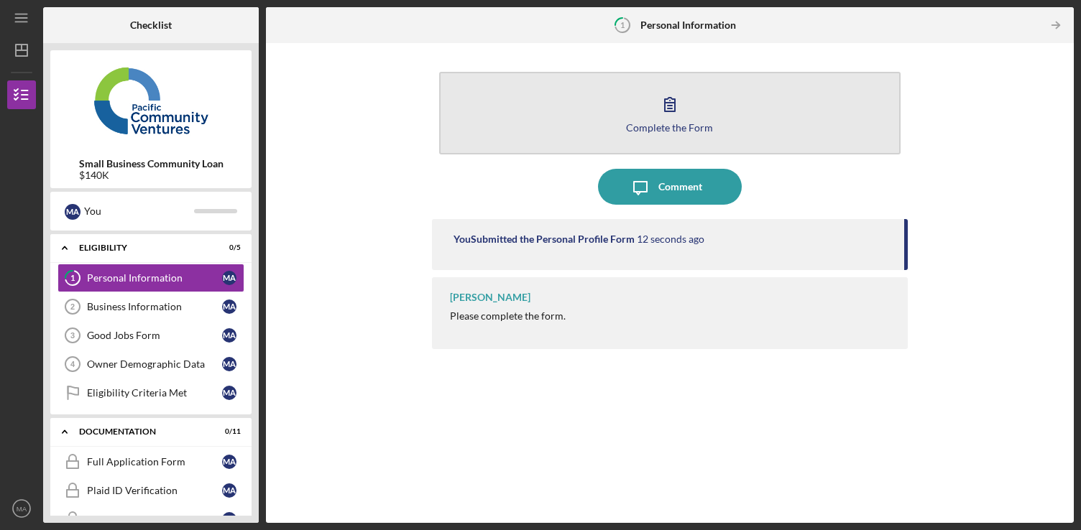
click at [578, 120] on button "Complete the Form Form" at bounding box center [669, 113] width 461 height 83
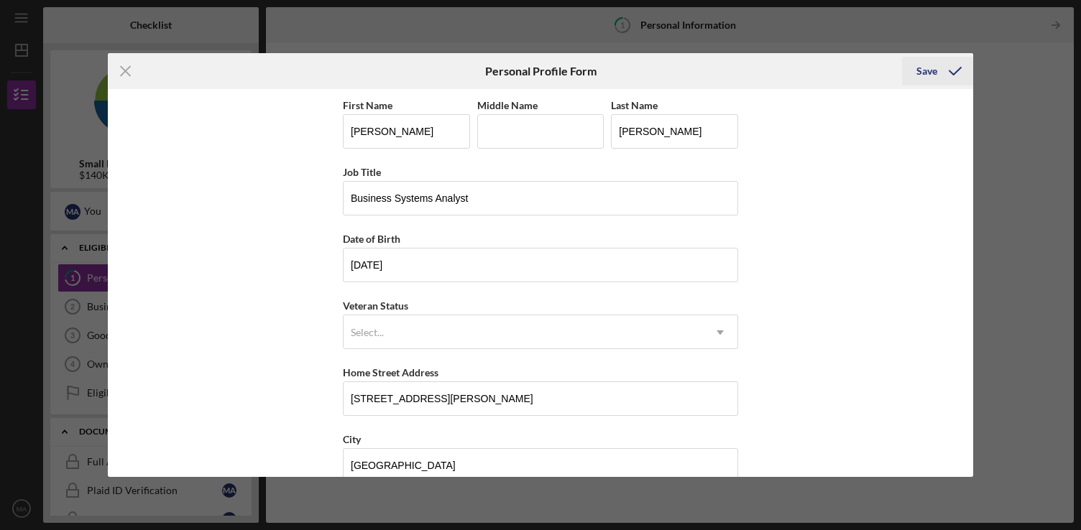
click at [952, 71] on icon "submit" at bounding box center [955, 71] width 36 height 36
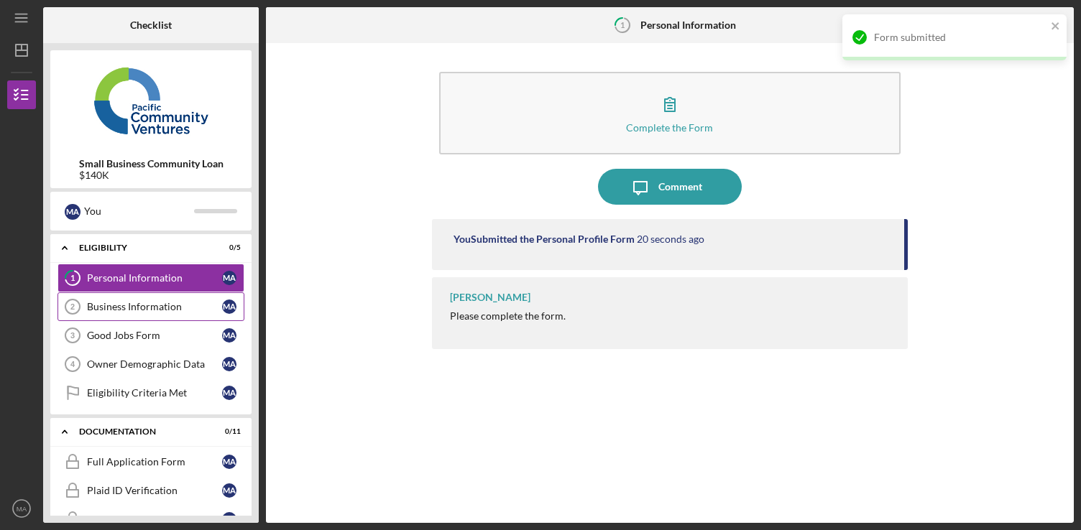
click at [153, 311] on div "Business Information" at bounding box center [154, 307] width 135 height 12
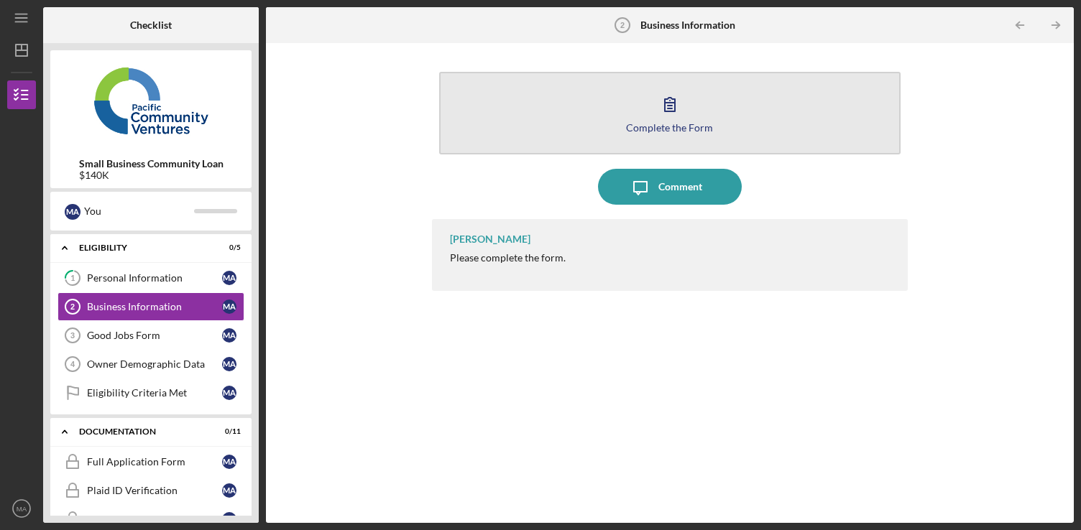
click at [660, 126] on div "Complete the Form" at bounding box center [669, 127] width 87 height 11
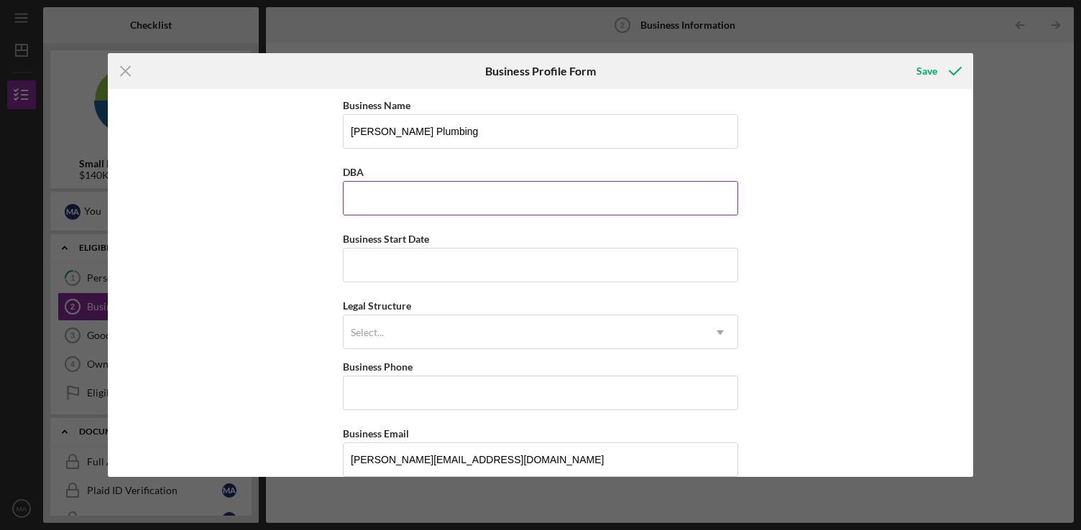
click at [505, 193] on input "DBA" at bounding box center [540, 198] width 395 height 35
click at [500, 269] on input "Business Start Date" at bounding box center [540, 265] width 395 height 35
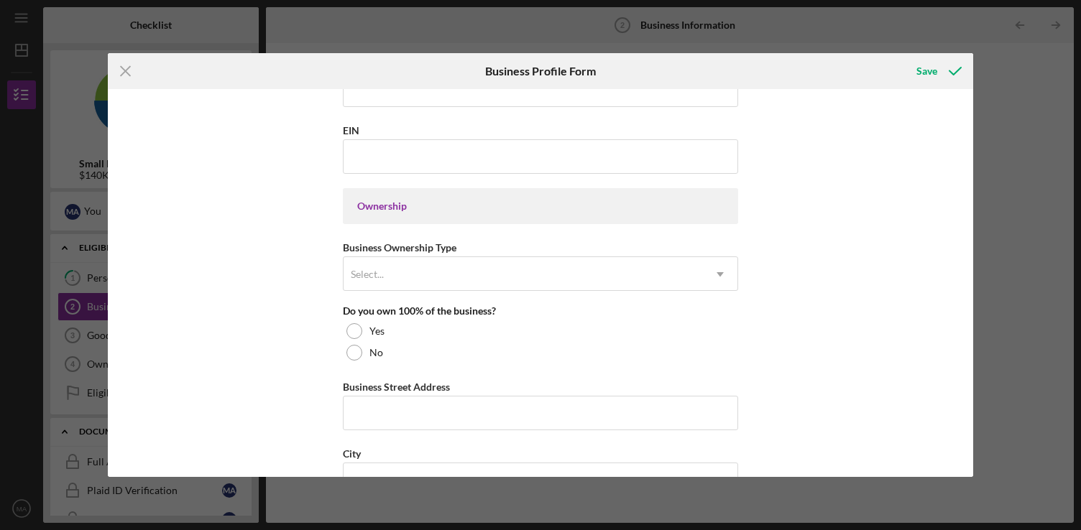
scroll to position [427, 0]
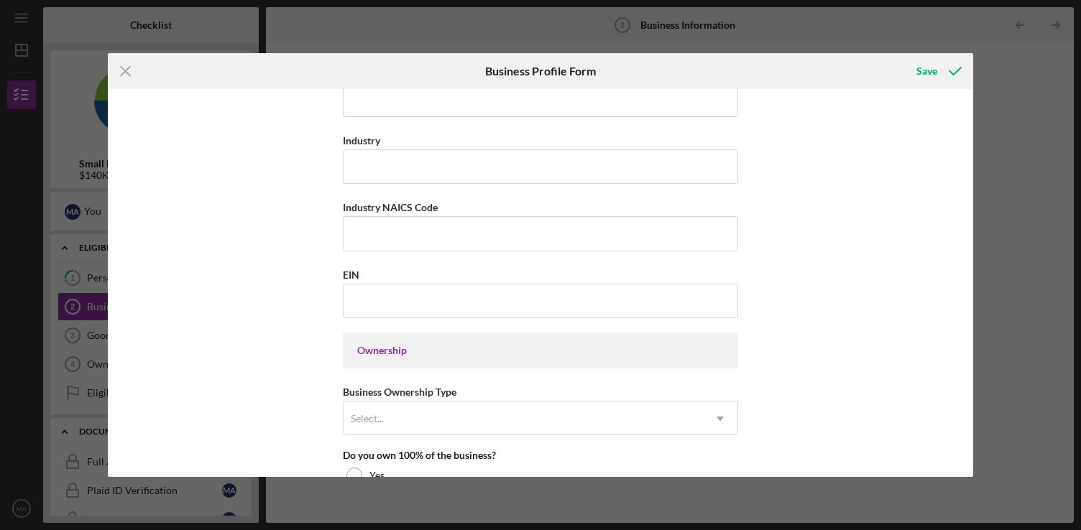
click at [821, 43] on div "Icon/Menu Close Business Profile Form Save Business Name [PERSON_NAME] Plumbing…" at bounding box center [540, 265] width 1081 height 530
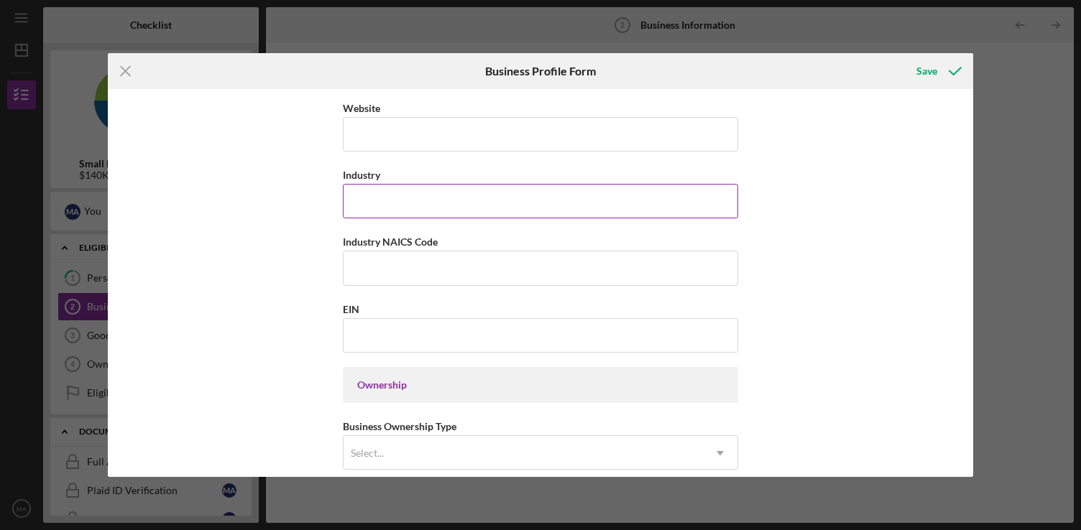
scroll to position [394, 0]
click at [677, 203] on input "Industry" at bounding box center [540, 200] width 395 height 35
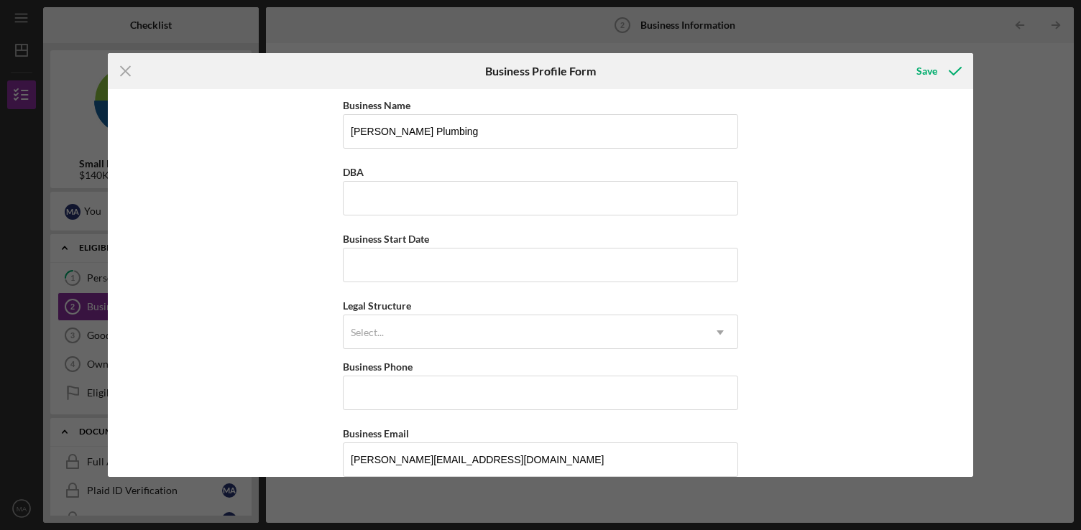
scroll to position [3, 0]
click at [985, 65] on div "Icon/Menu Close Business Profile Form Save Business Name [PERSON_NAME] Plumbing…" at bounding box center [540, 265] width 1081 height 530
click at [924, 73] on div "Save" at bounding box center [926, 71] width 21 height 29
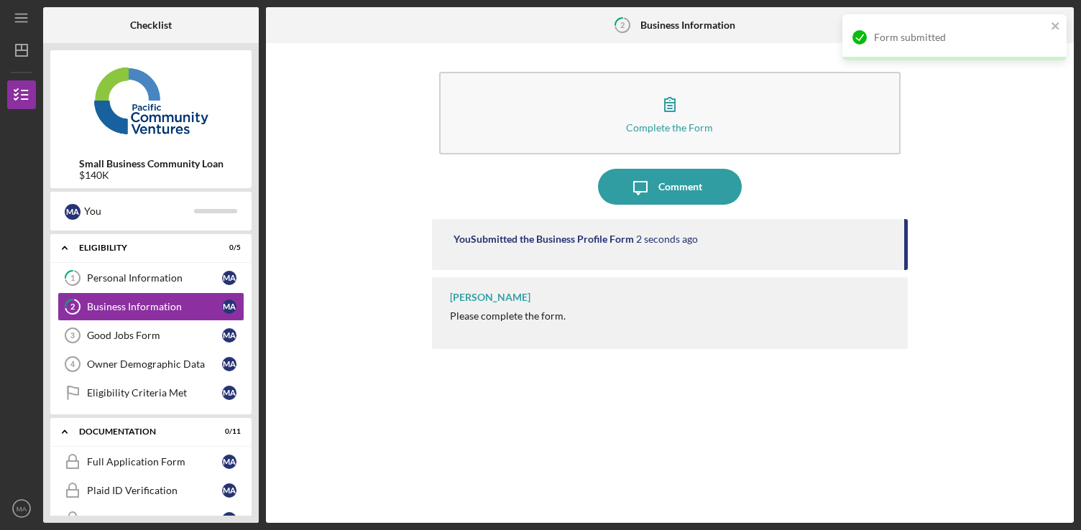
click at [957, 108] on div "Complete the Form Form Icon/Message Comment You Submitted the Business Profile …" at bounding box center [670, 283] width 794 height 466
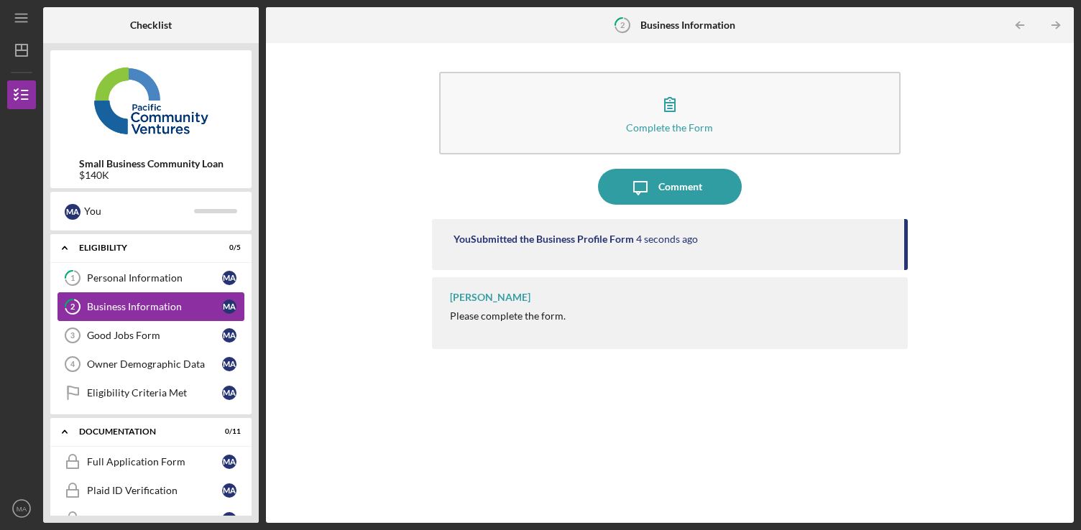
click at [169, 308] on div "Business Information" at bounding box center [154, 307] width 135 height 12
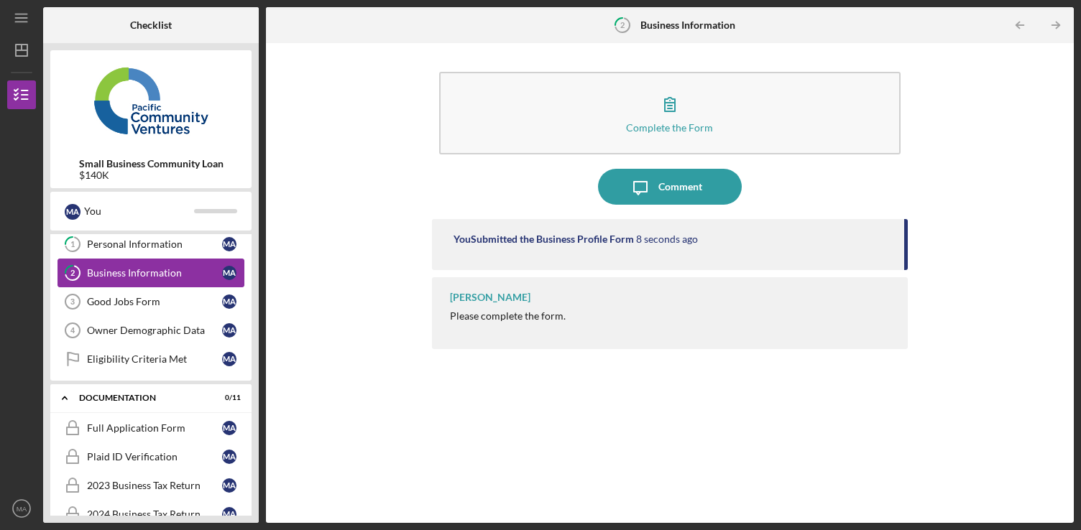
scroll to position [35, 0]
click at [144, 275] on div "Business Information" at bounding box center [154, 273] width 135 height 12
click at [156, 265] on link "2 Business Information M A" at bounding box center [151, 272] width 187 height 29
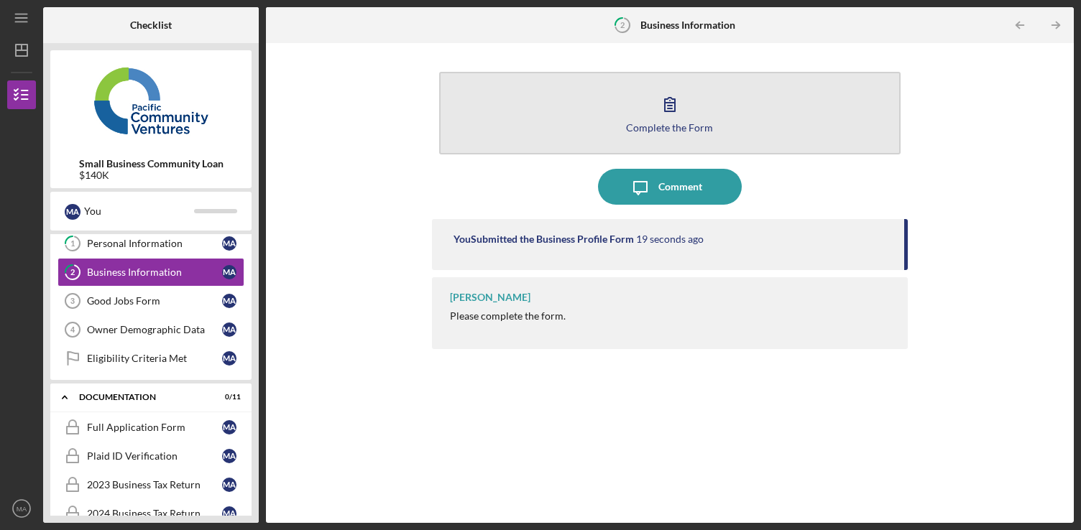
click at [620, 137] on button "Complete the Form Form" at bounding box center [669, 113] width 461 height 83
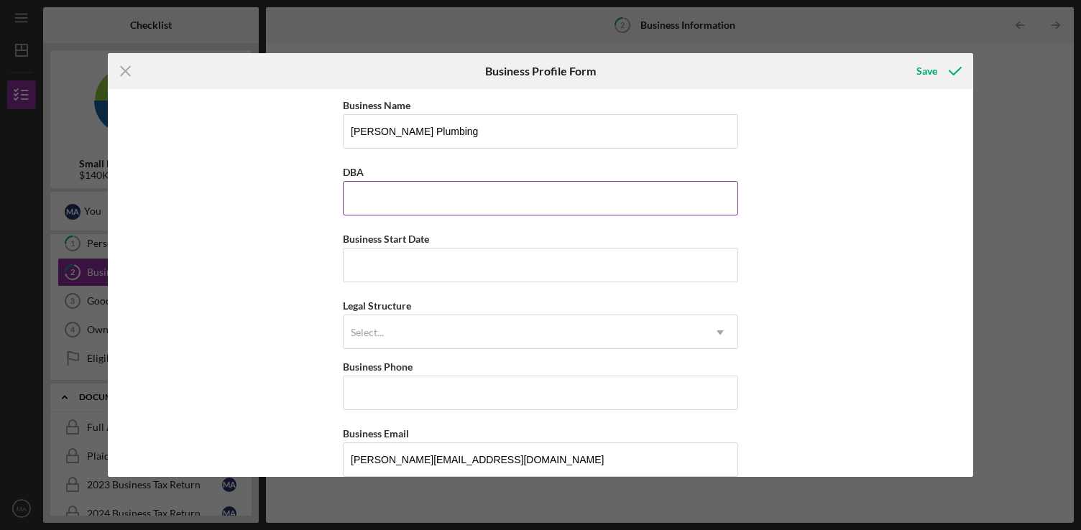
click at [484, 205] on input "DBA" at bounding box center [540, 198] width 395 height 35
click at [446, 262] on input "Business Start Date" at bounding box center [540, 265] width 395 height 35
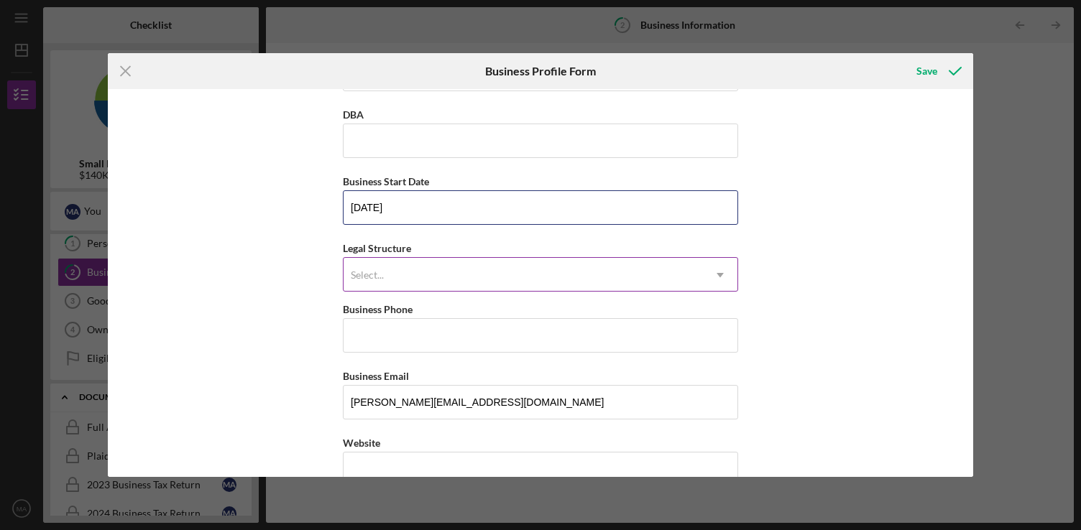
scroll to position [65, 0]
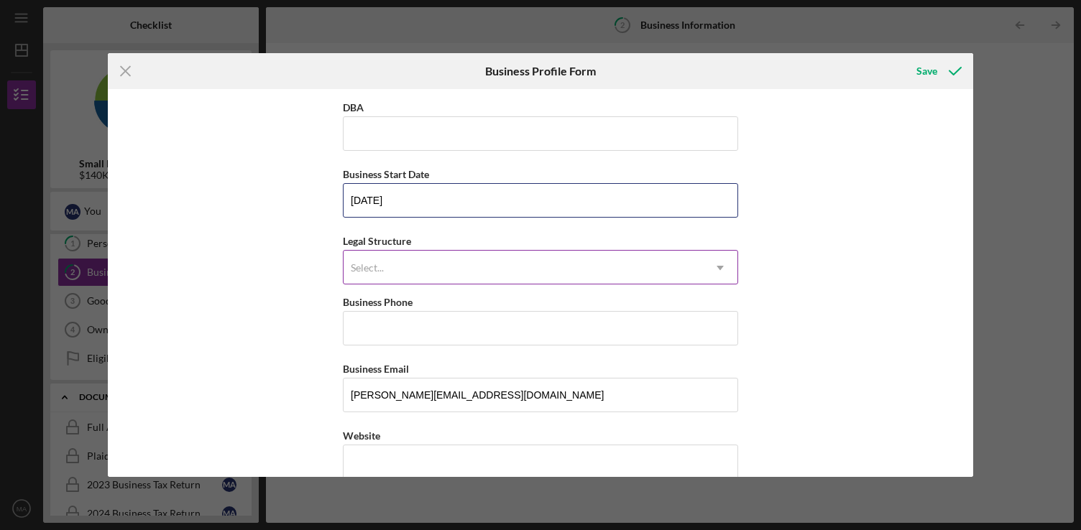
type input "[DATE]"
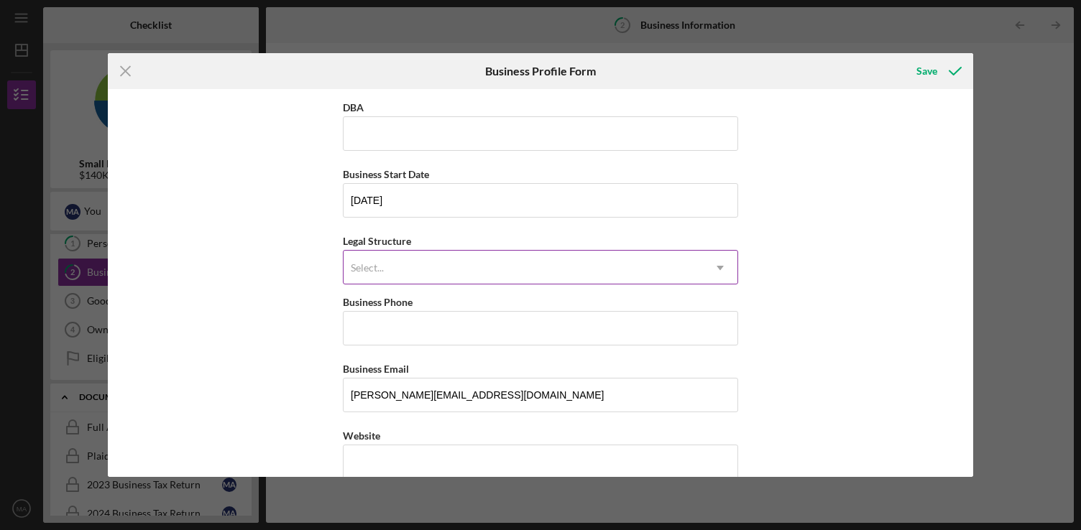
click at [476, 280] on div "Select..." at bounding box center [523, 268] width 359 height 33
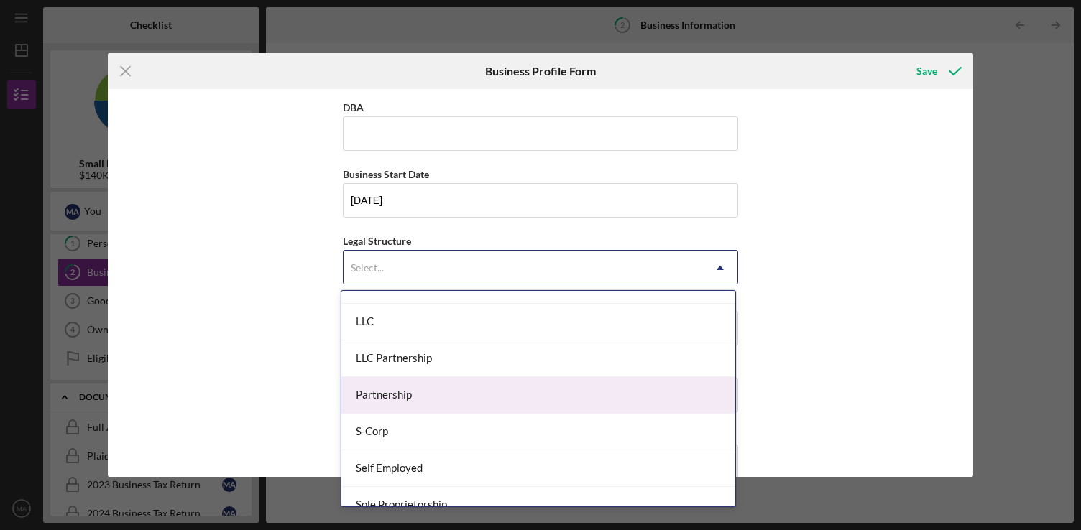
scroll to position [247, 0]
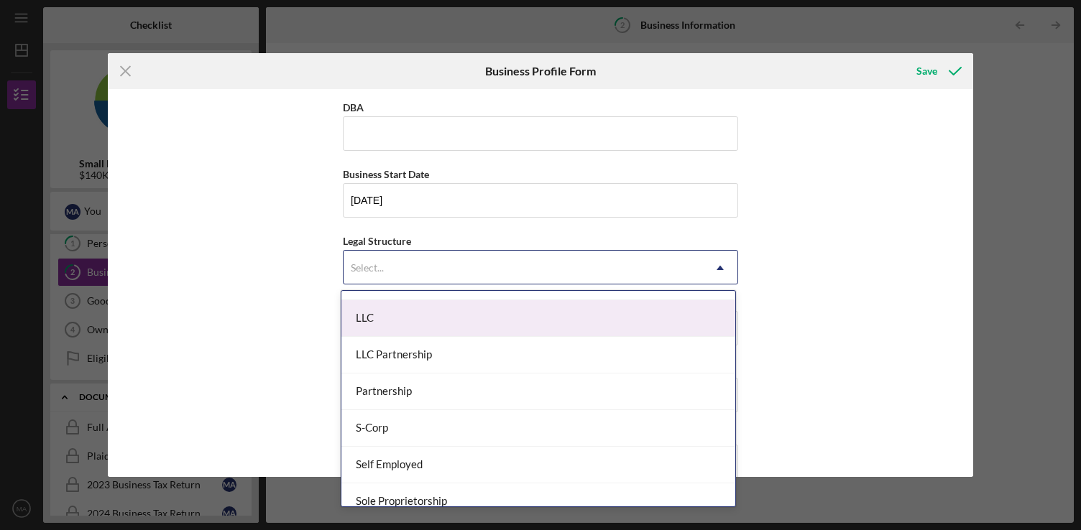
click at [428, 309] on div "LLC" at bounding box center [538, 318] width 394 height 37
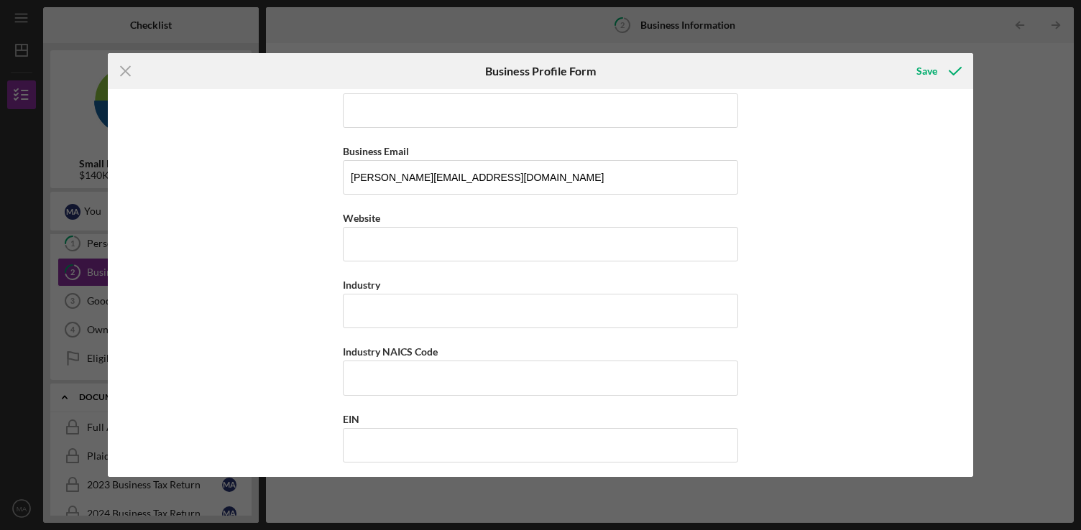
scroll to position [179, 0]
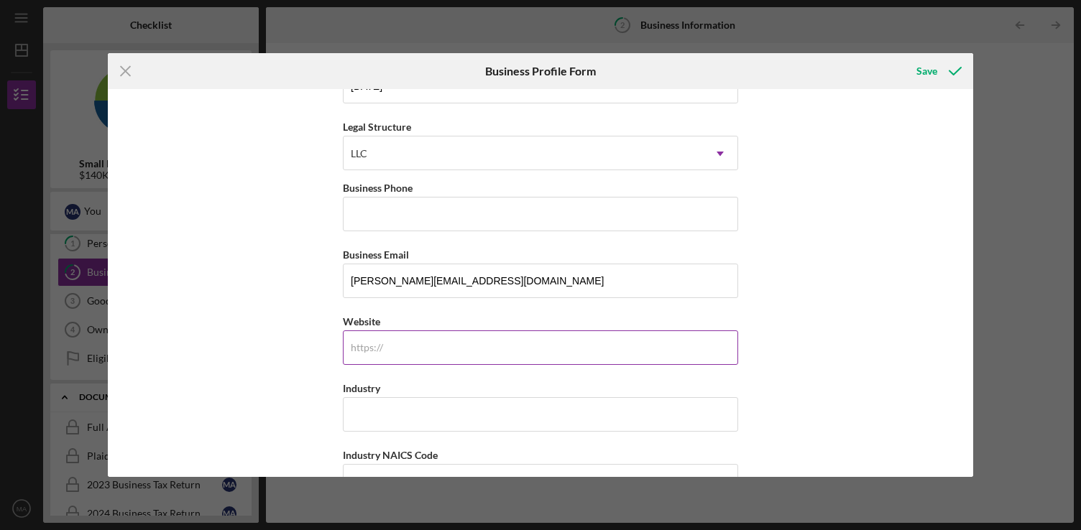
click at [466, 345] on input "Website" at bounding box center [540, 348] width 395 height 35
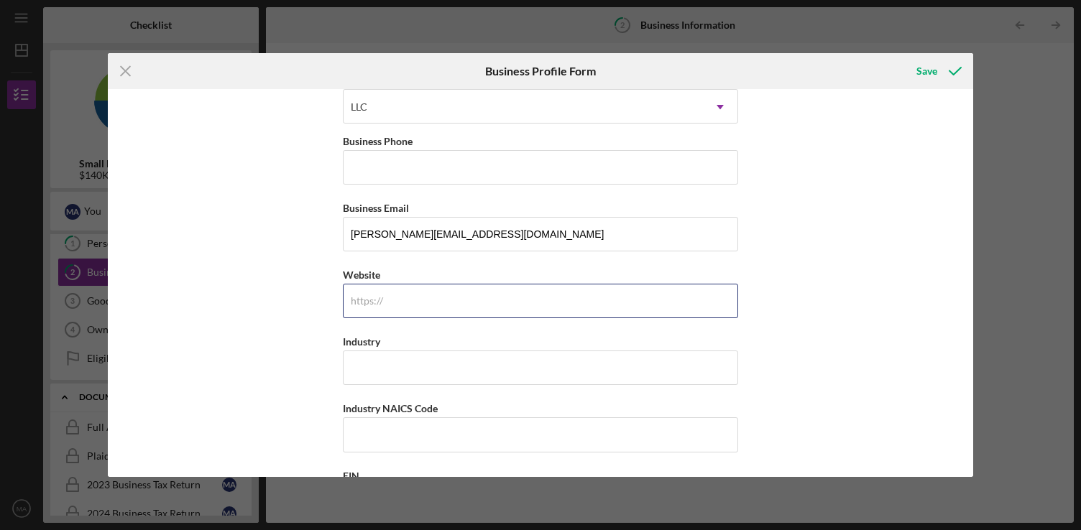
scroll to position [160, 0]
